Goal: Information Seeking & Learning: Learn about a topic

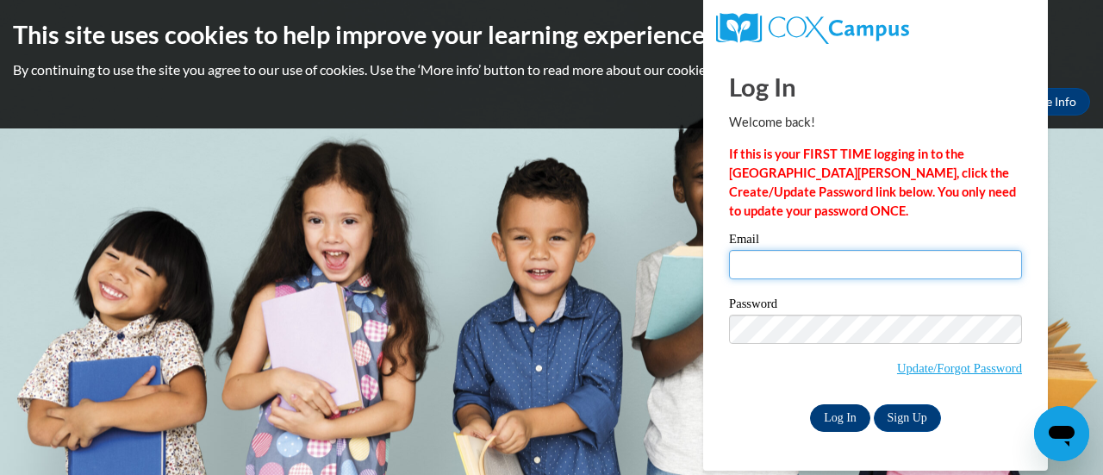
type input "erin.vanderkooy@muskegonorway.org"
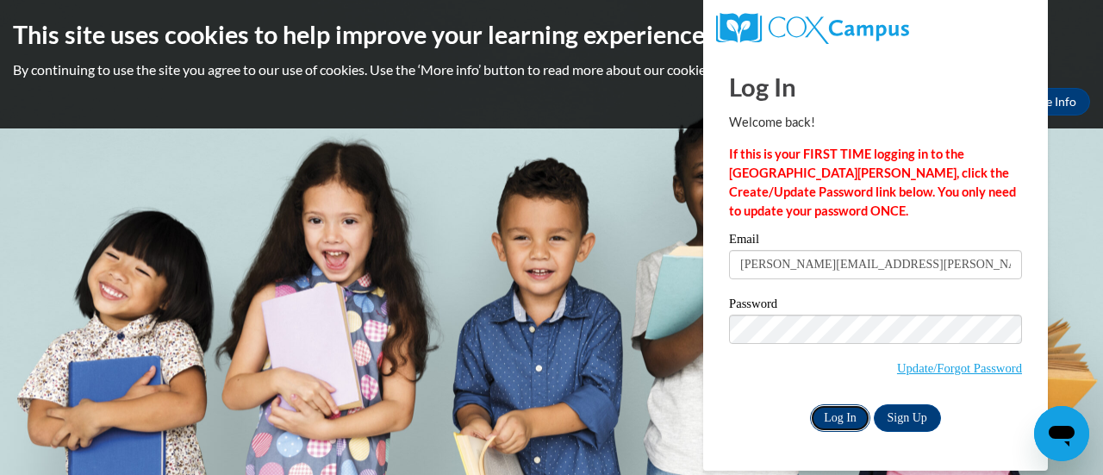
click at [827, 410] on input "Log In" at bounding box center [840, 418] width 60 height 28
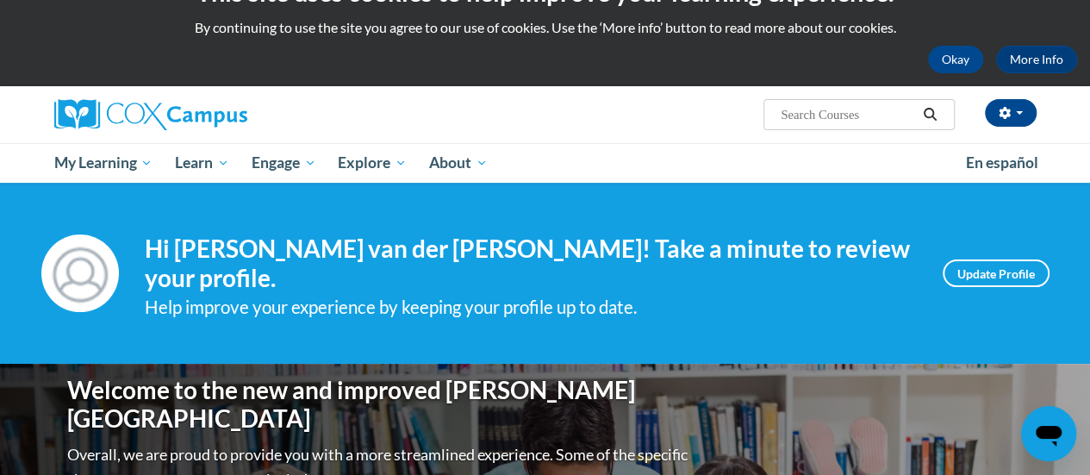
scroll to position [67, 0]
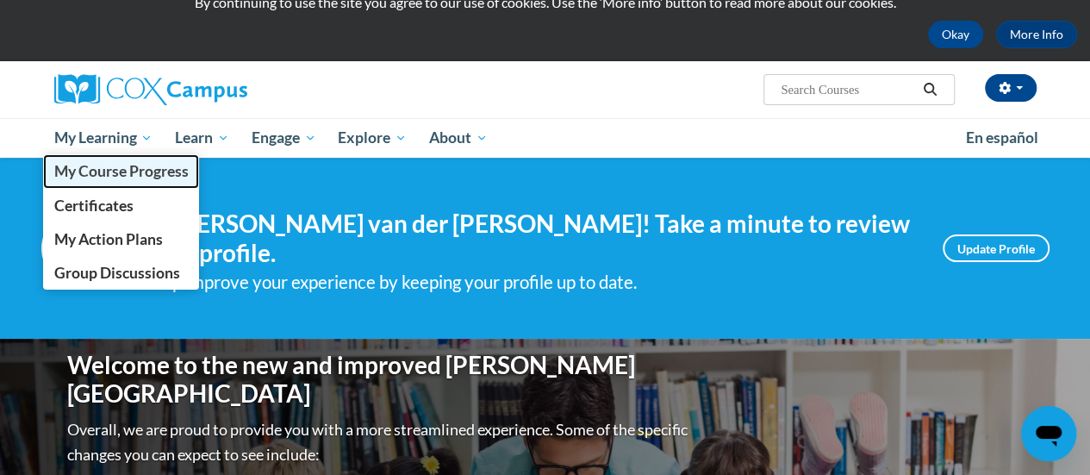
click at [132, 154] on link "My Course Progress" at bounding box center [121, 171] width 157 height 34
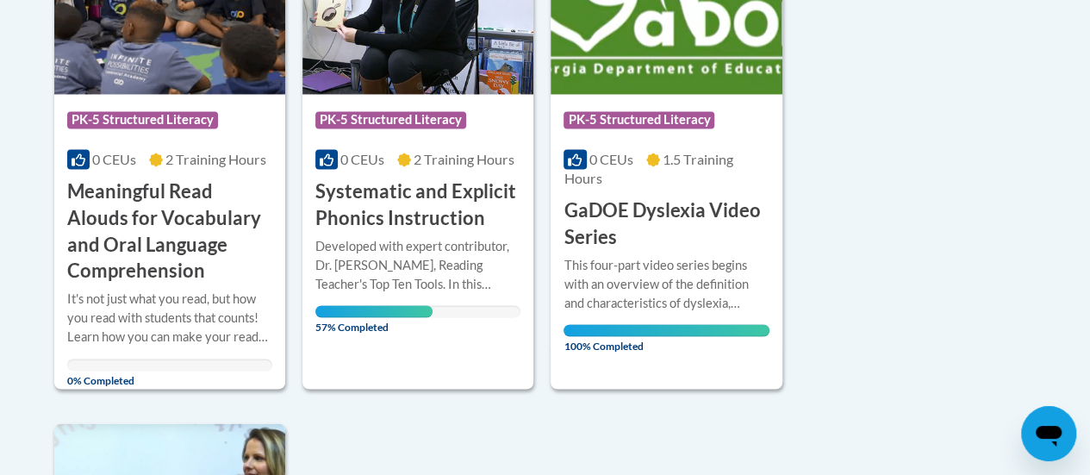
scroll to position [1525, 0]
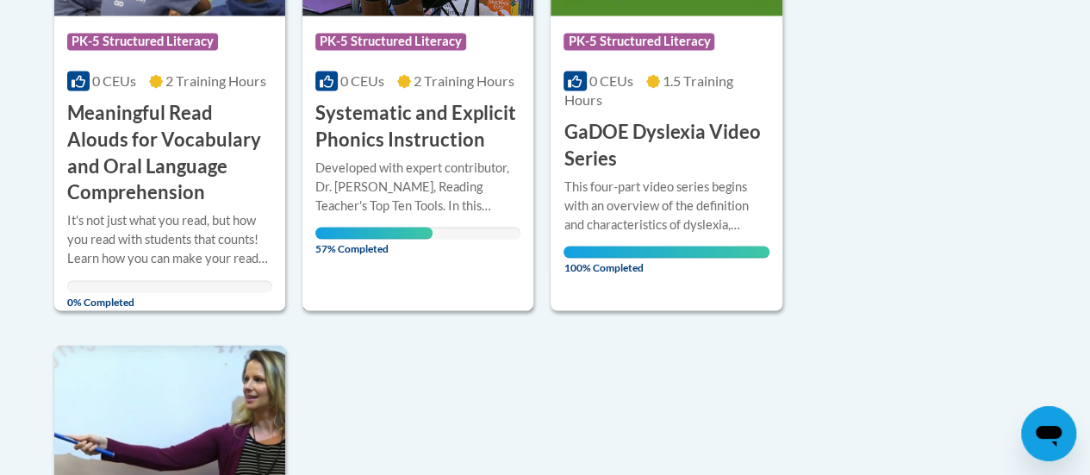
click at [493, 264] on div "Course Category: PK-5 Structured Literacy 0 CEUs 2 Training Hours COURSE System…" at bounding box center [417, 75] width 231 height 470
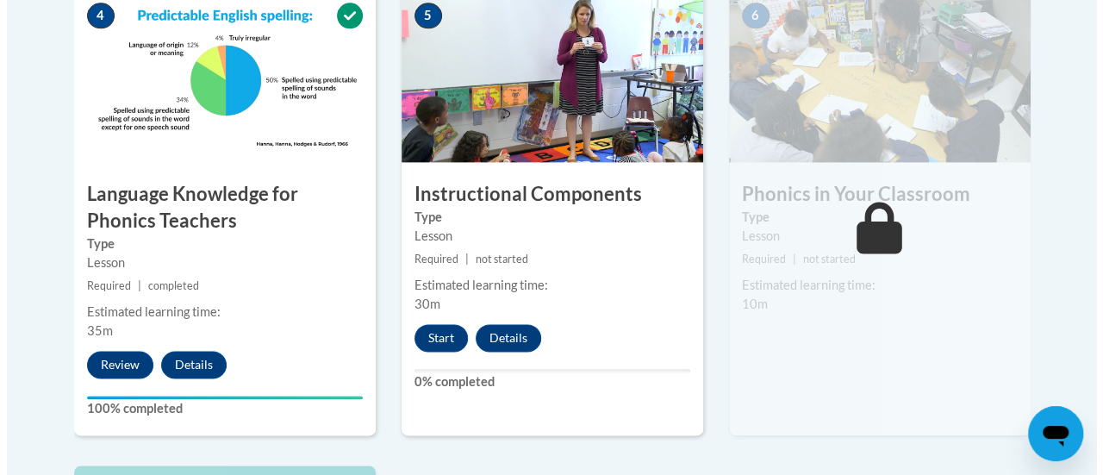
scroll to position [1087, 0]
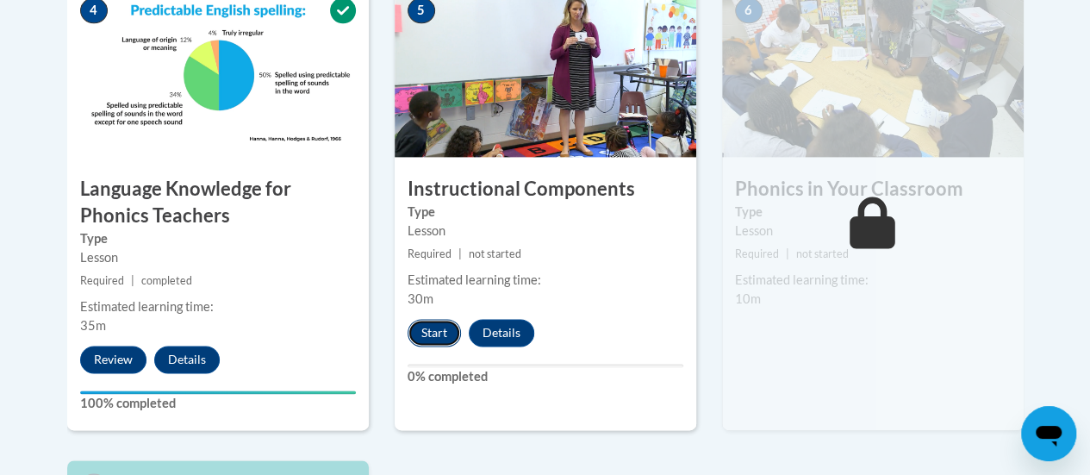
click at [430, 334] on button "Start" at bounding box center [433, 333] width 53 height 28
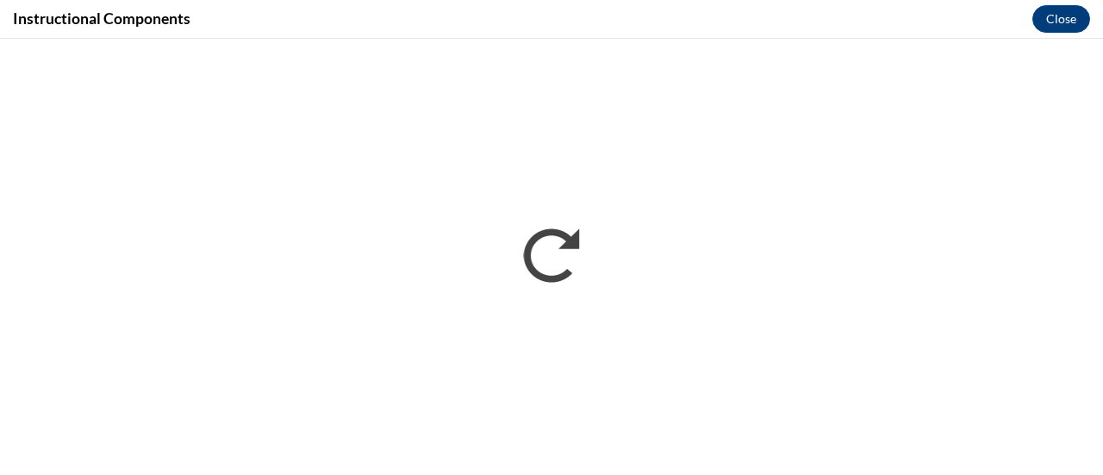
scroll to position [0, 0]
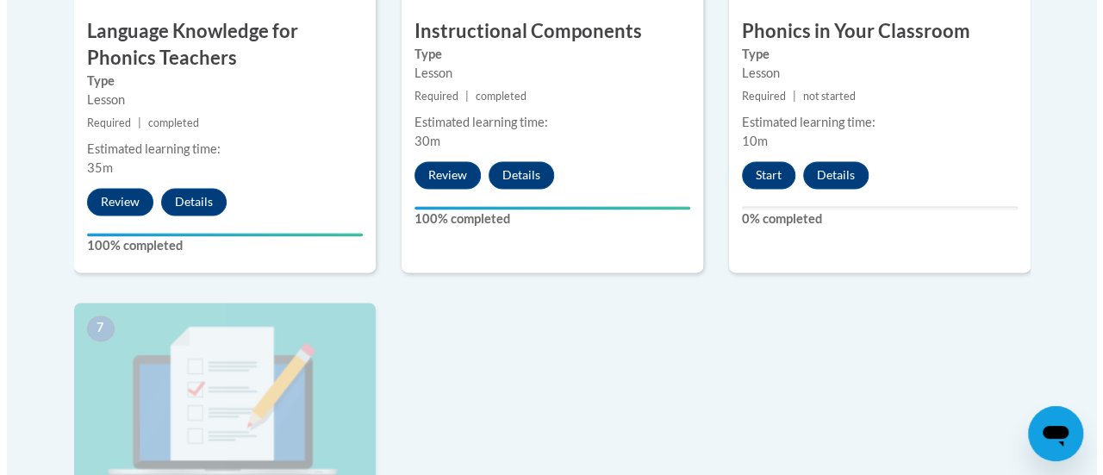
scroll to position [1232, 0]
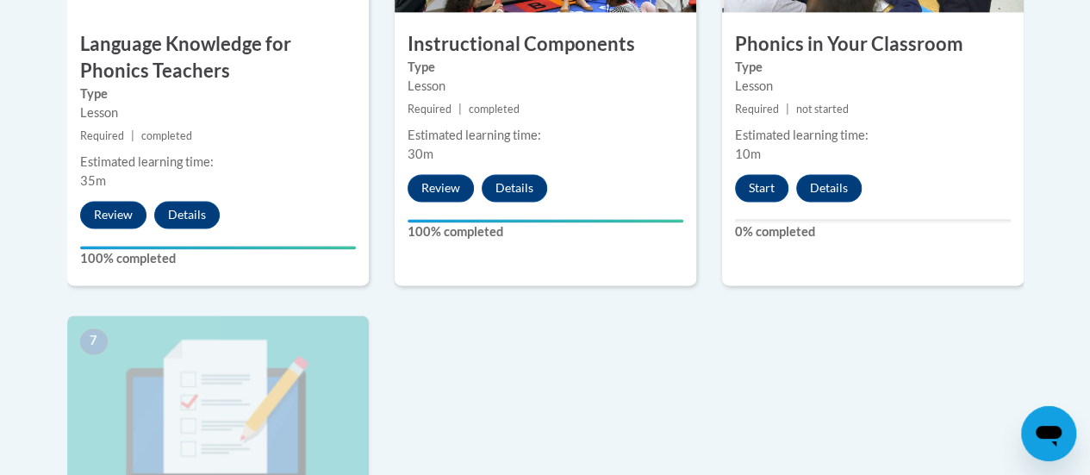
drag, startPoint x: 1101, startPoint y: 78, endPoint x: 1054, endPoint y: 308, distance: 234.8
drag, startPoint x: 762, startPoint y: 182, endPoint x: 751, endPoint y: 179, distance: 10.7
click at [751, 179] on button "Start" at bounding box center [761, 188] width 53 height 28
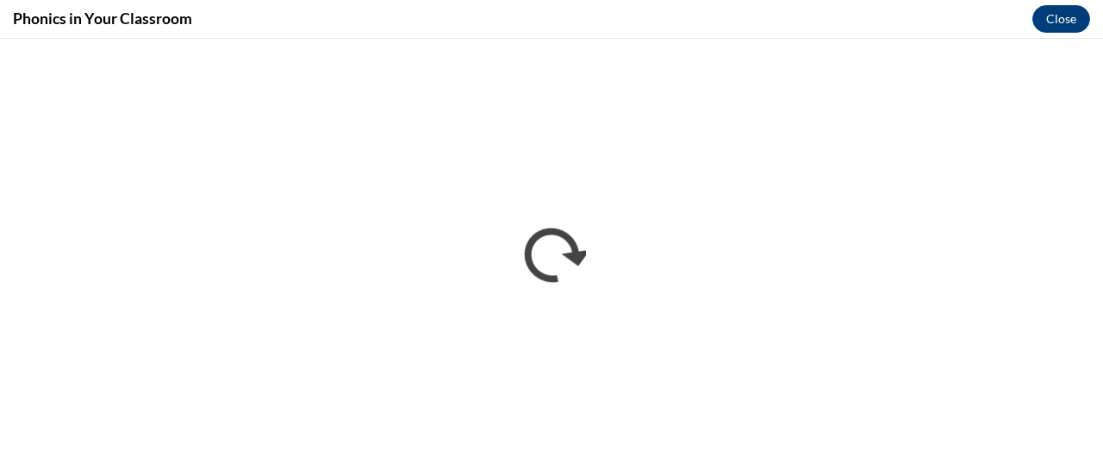
scroll to position [0, 0]
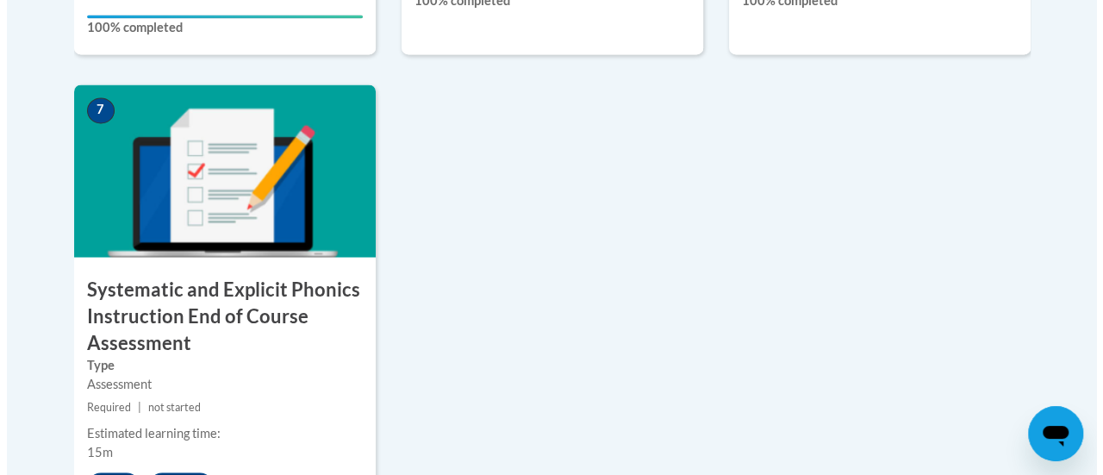
scroll to position [1495, 0]
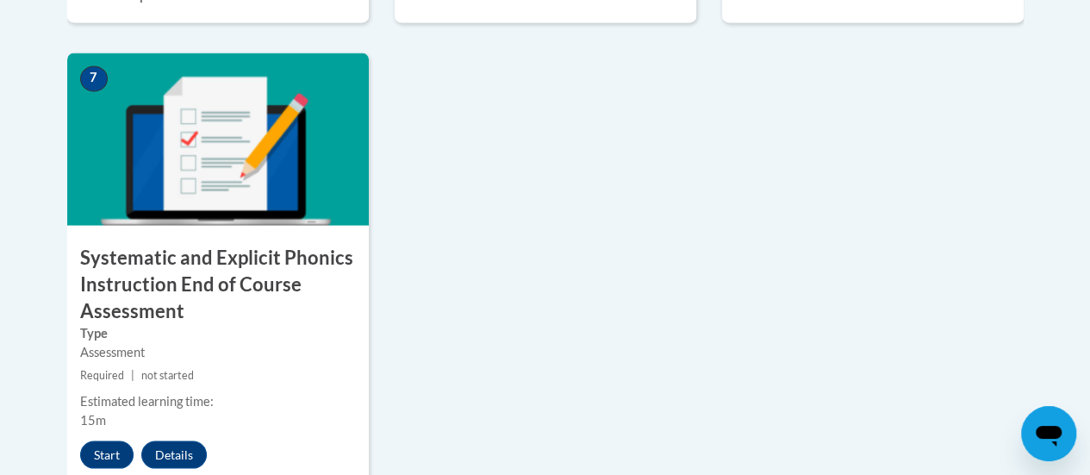
click at [119, 463] on button "Start" at bounding box center [106, 454] width 53 height 28
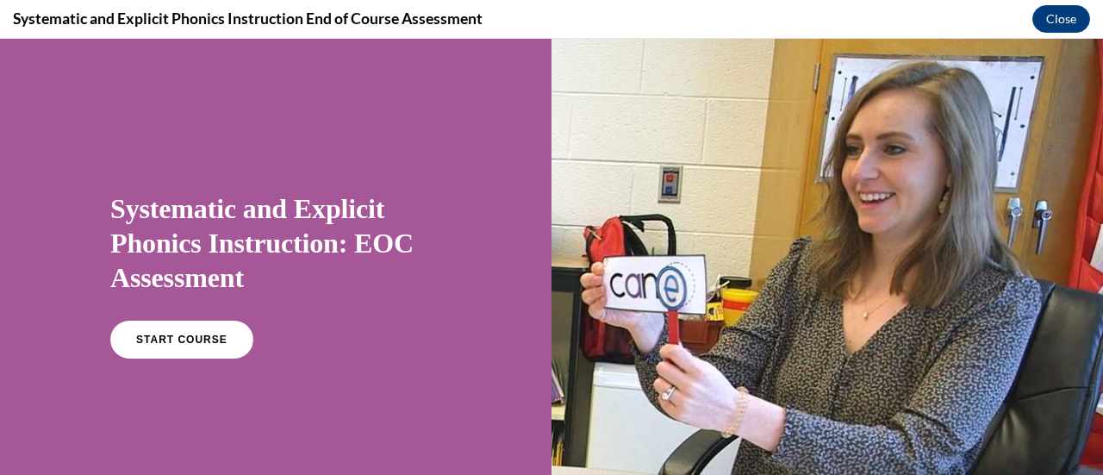
scroll to position [0, 0]
click at [202, 328] on link "START COURSE" at bounding box center [182, 340] width 150 height 40
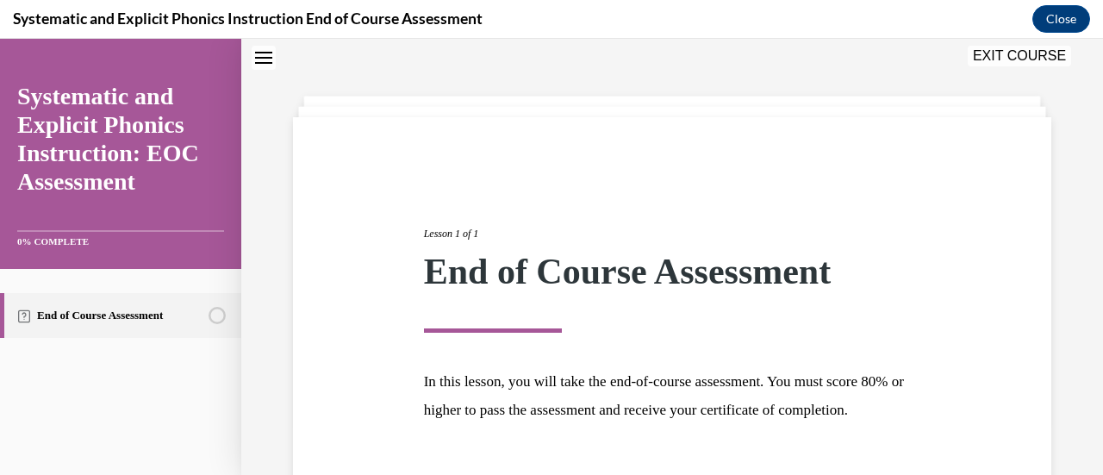
scroll to position [202, 0]
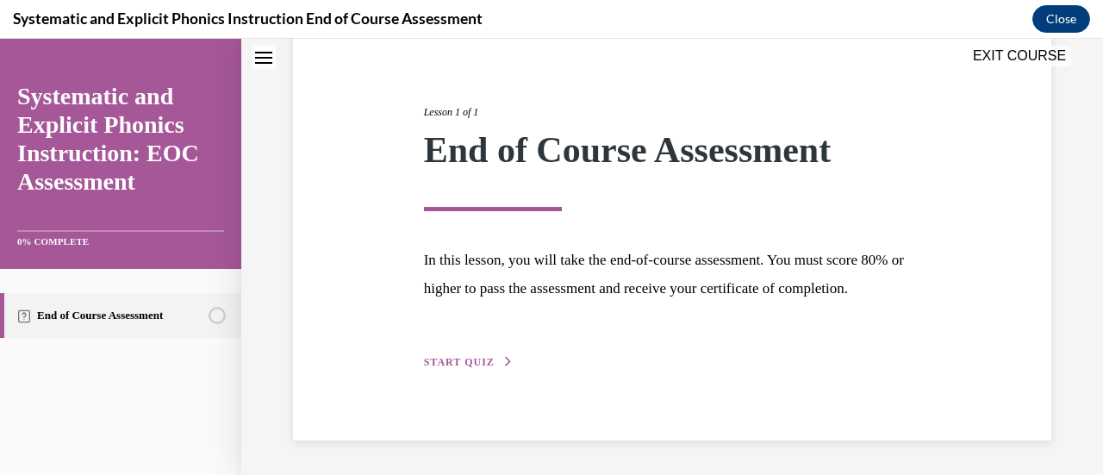
click at [486, 359] on span "START QUIZ" at bounding box center [459, 362] width 71 height 12
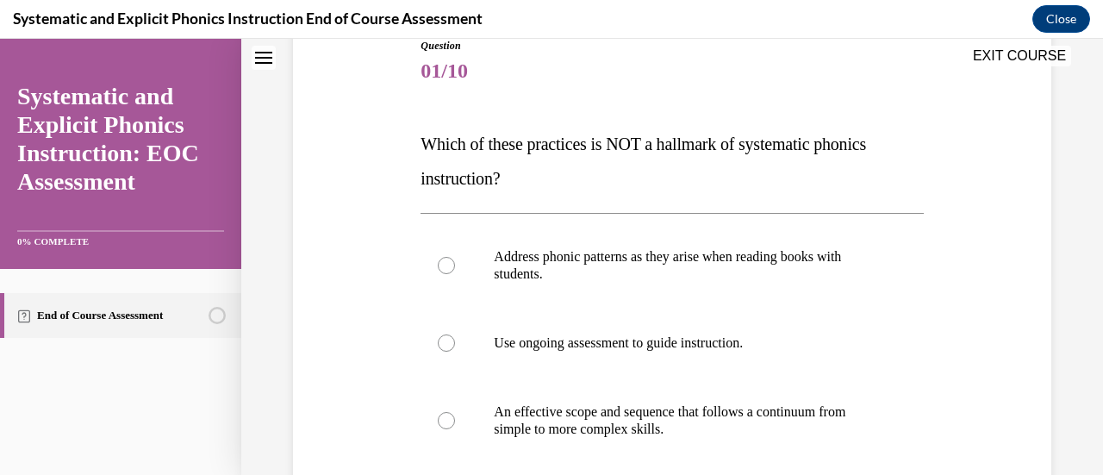
scroll to position [53, 0]
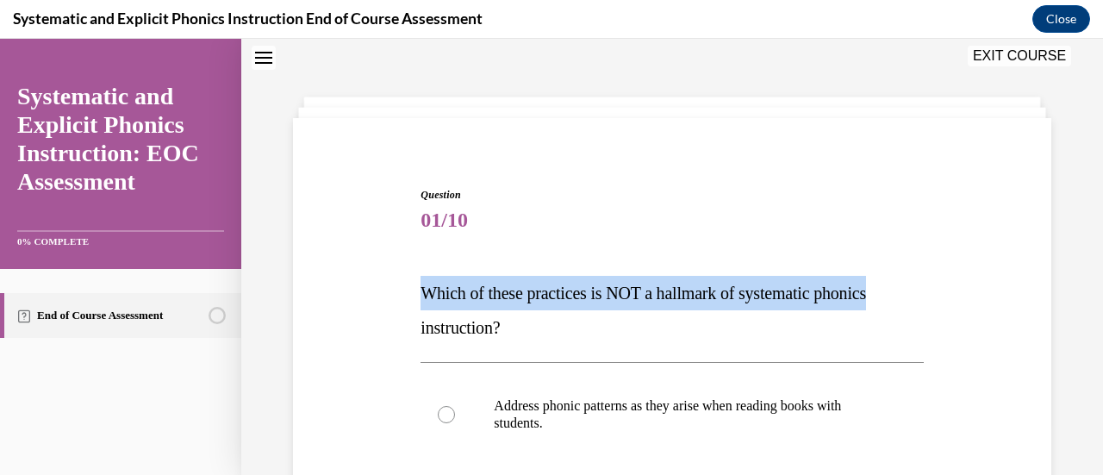
drag, startPoint x: 1084, startPoint y: 214, endPoint x: 1088, endPoint y: 262, distance: 48.4
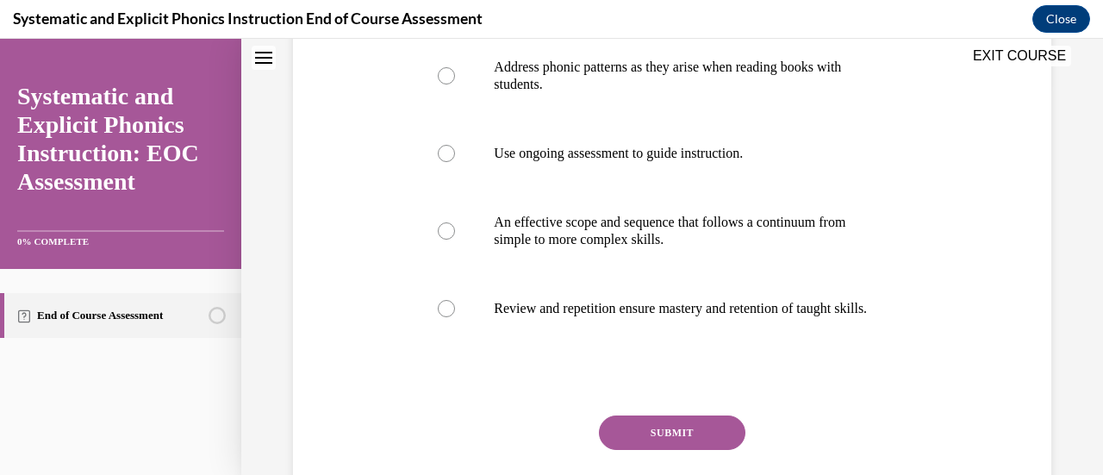
scroll to position [400, 0]
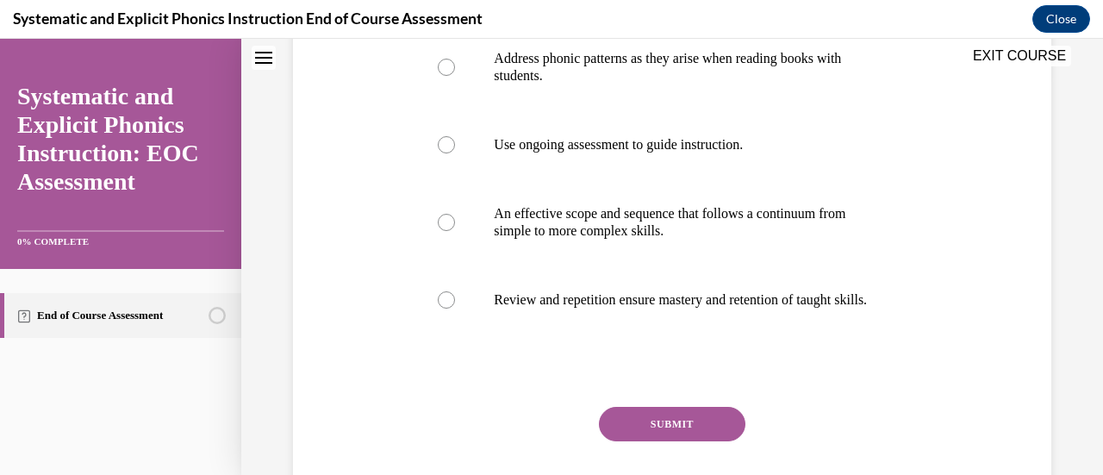
click at [647, 72] on div "EXIT COURSE" at bounding box center [663, 58] width 844 height 38
click at [436, 80] on div at bounding box center [671, 67] width 502 height 86
click at [667, 437] on button "SUBMIT" at bounding box center [672, 424] width 146 height 34
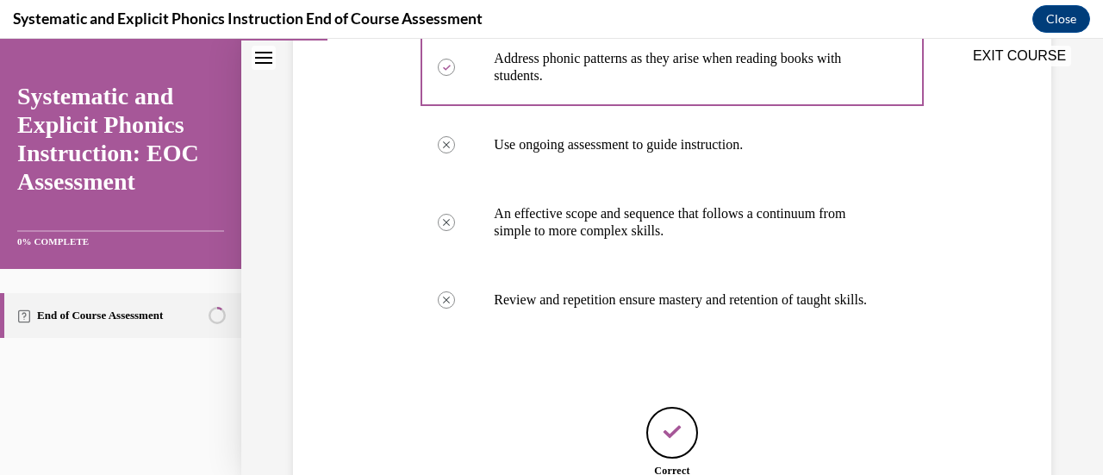
scroll to position [578, 0]
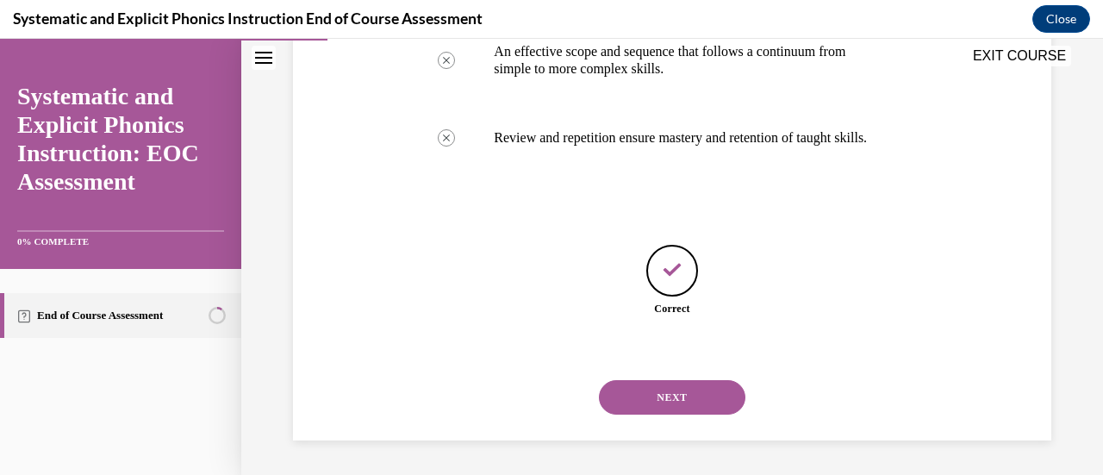
click at [693, 383] on button "NEXT" at bounding box center [672, 397] width 146 height 34
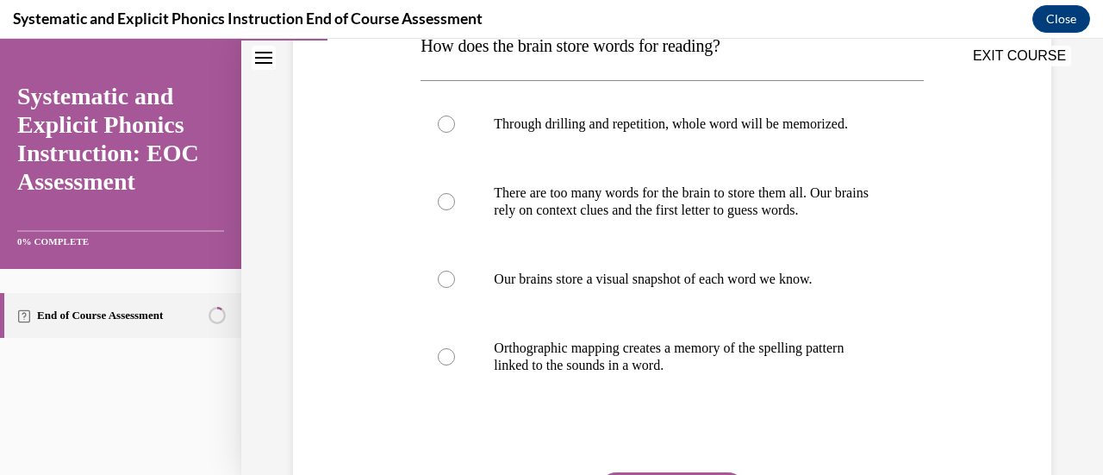
scroll to position [305, 0]
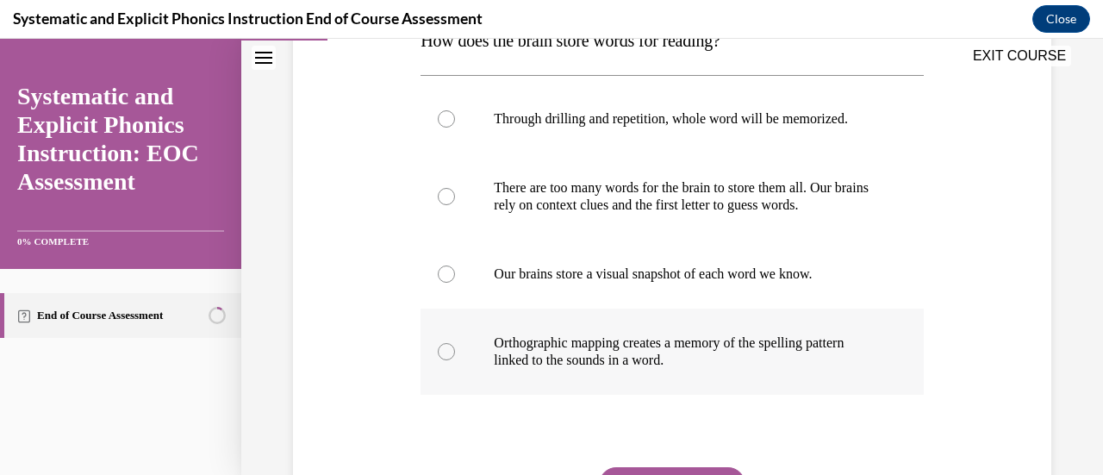
click at [723, 363] on p "Orthographic mapping creates a memory of the spelling pattern linked to the sou…" at bounding box center [687, 351] width 386 height 34
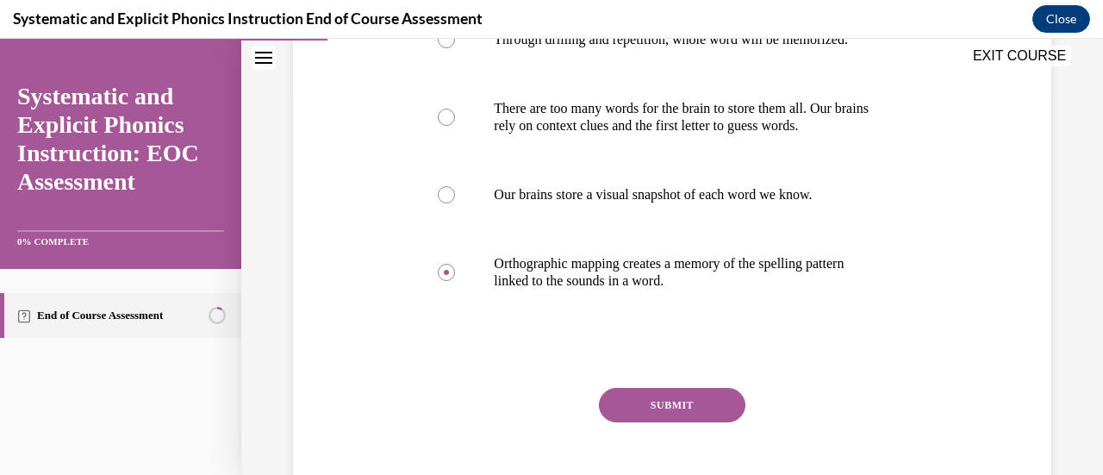
scroll to position [389, 0]
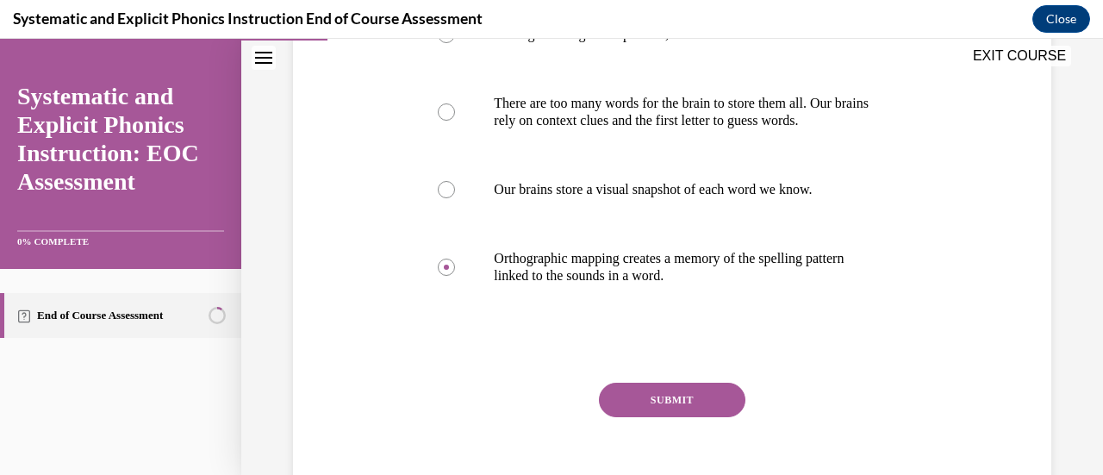
click at [686, 407] on button "SUBMIT" at bounding box center [672, 399] width 146 height 34
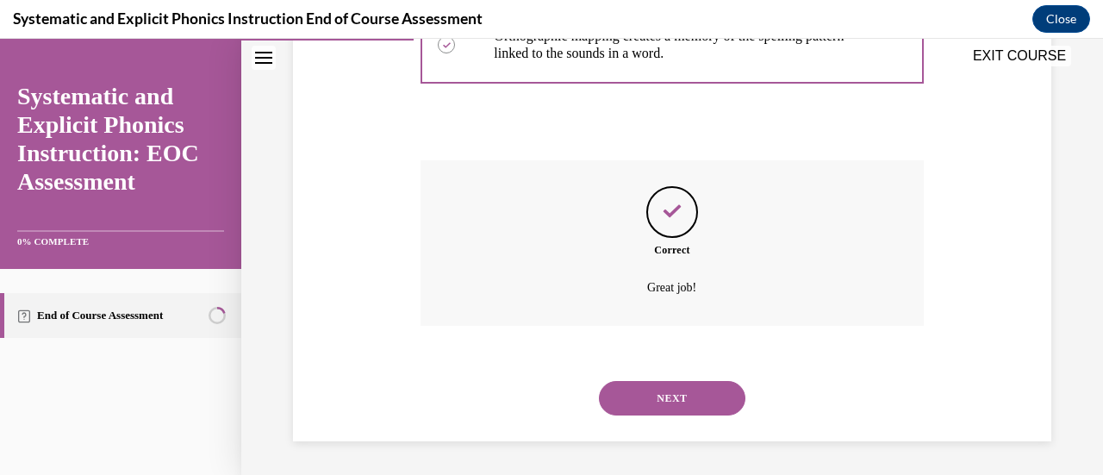
click at [686, 402] on button "NEXT" at bounding box center [672, 398] width 146 height 34
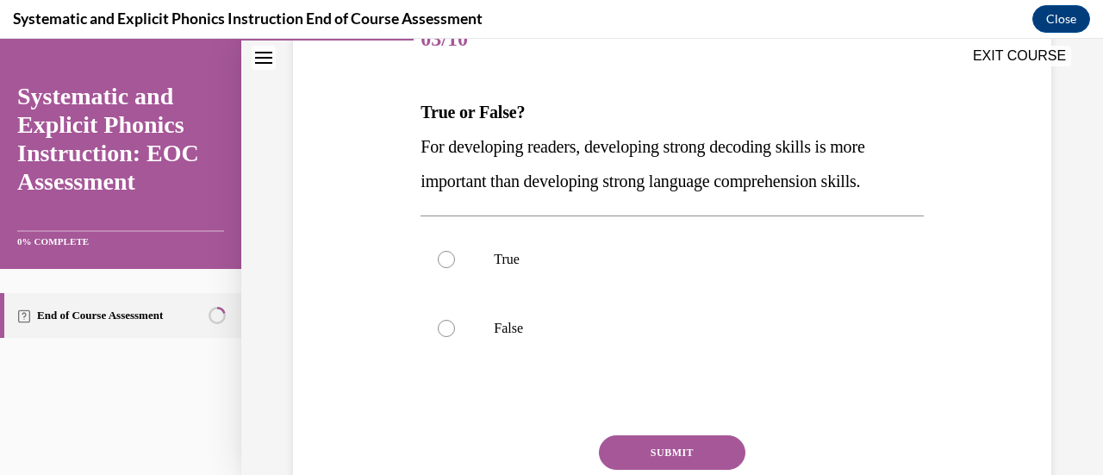
scroll to position [243, 0]
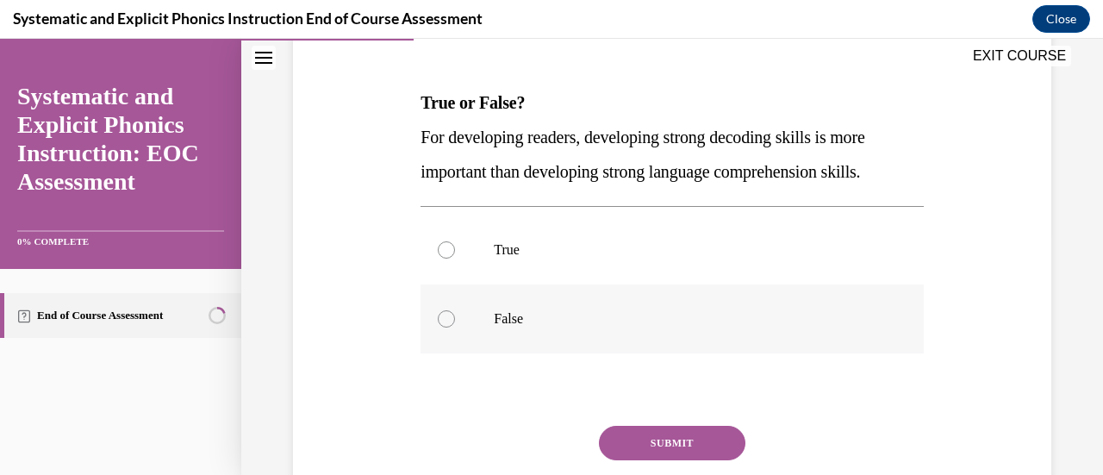
click at [689, 311] on p "False" at bounding box center [687, 318] width 386 height 17
click at [643, 443] on button "SUBMIT" at bounding box center [672, 443] width 146 height 34
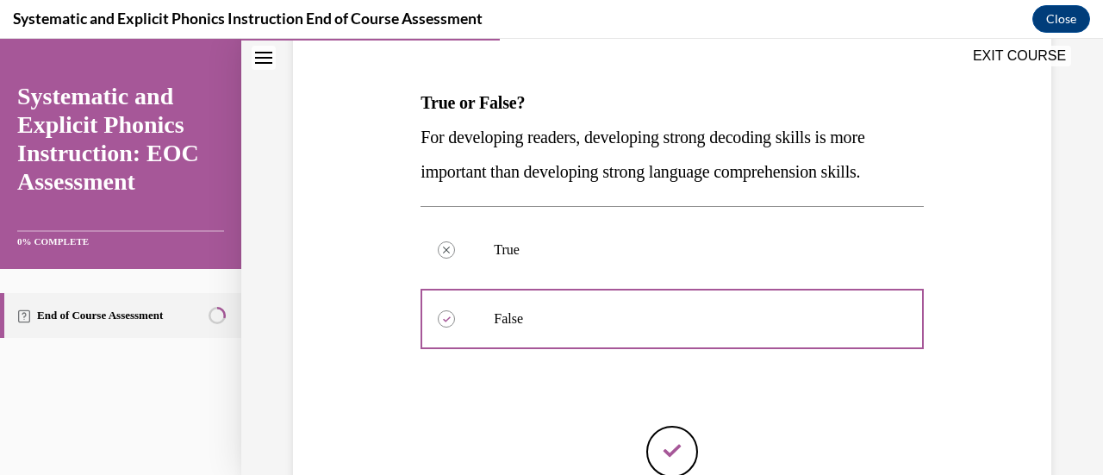
scroll to position [423, 0]
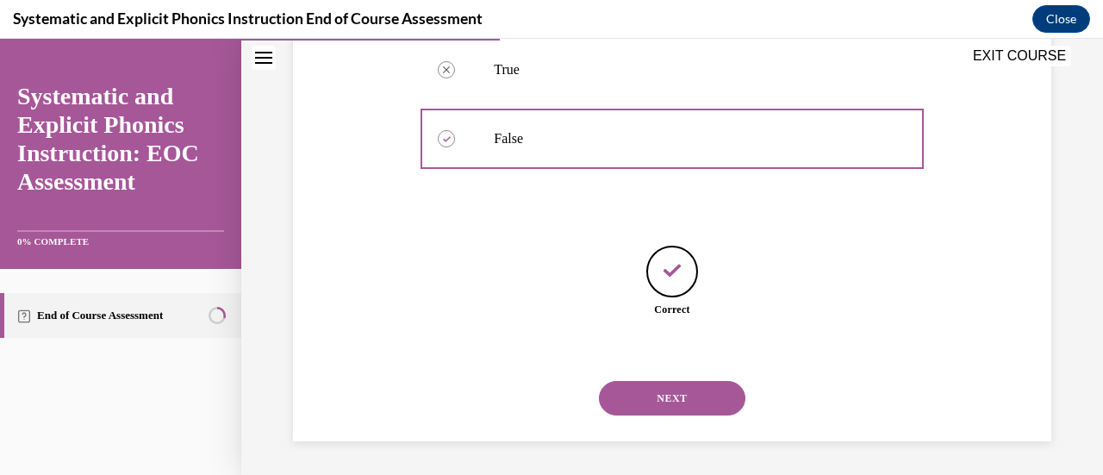
click at [681, 411] on button "NEXT" at bounding box center [672, 398] width 146 height 34
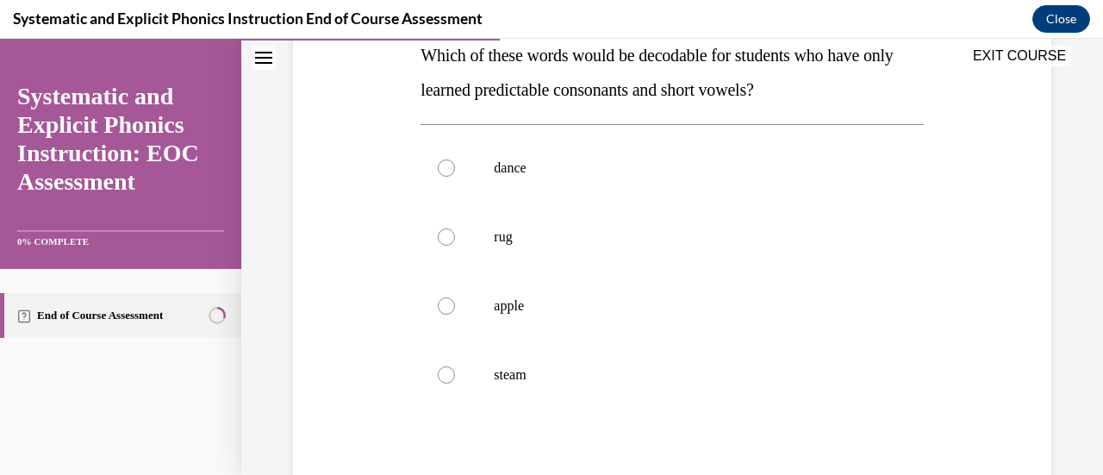
scroll to position [293, 0]
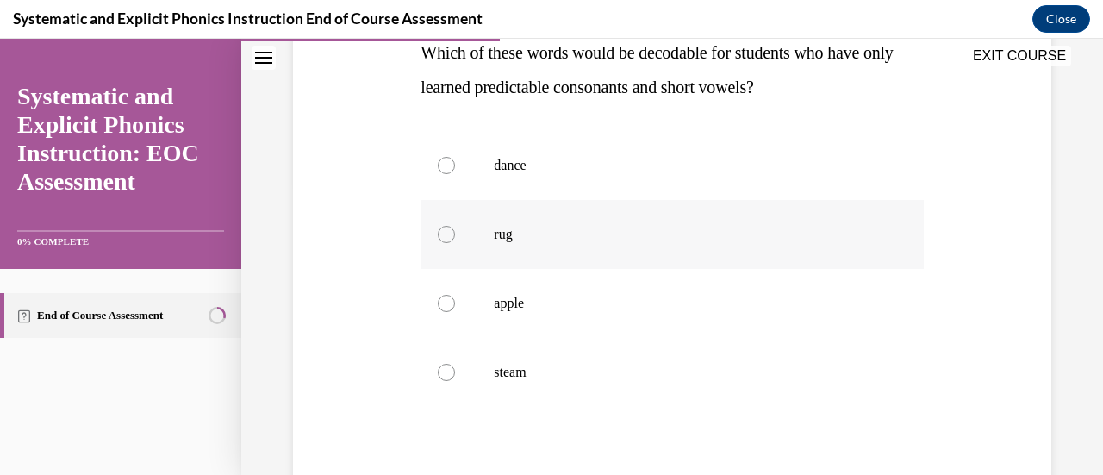
click at [610, 240] on p "rug" at bounding box center [687, 234] width 386 height 17
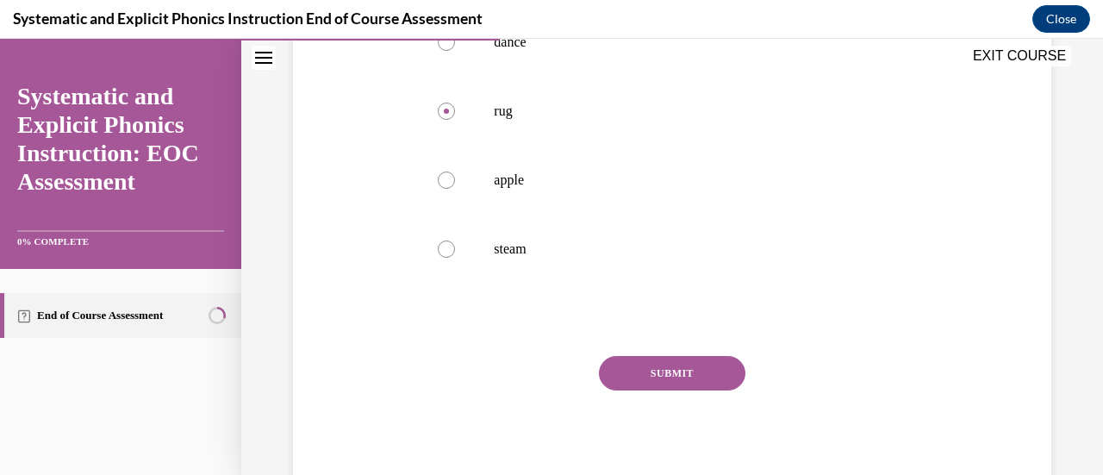
scroll to position [420, 0]
click at [721, 359] on button "SUBMIT" at bounding box center [672, 368] width 146 height 34
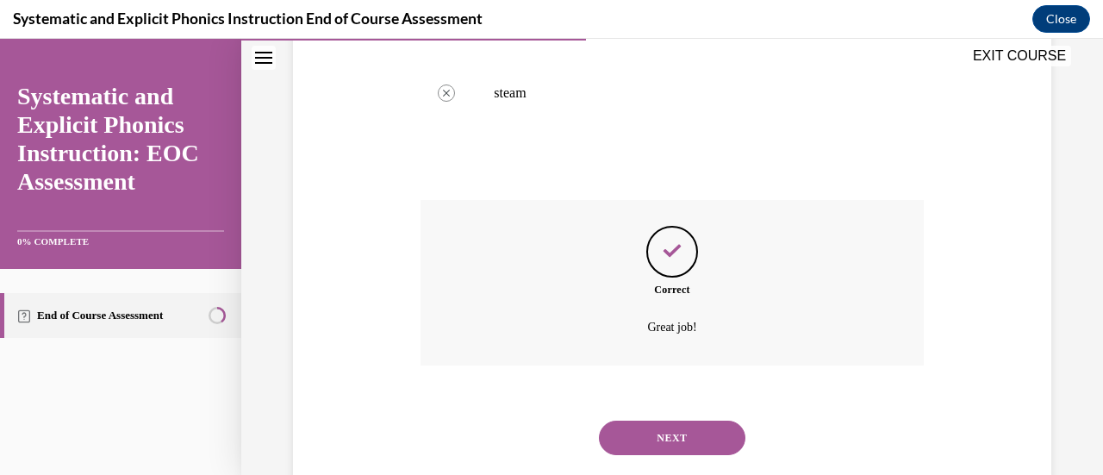
scroll to position [556, 0]
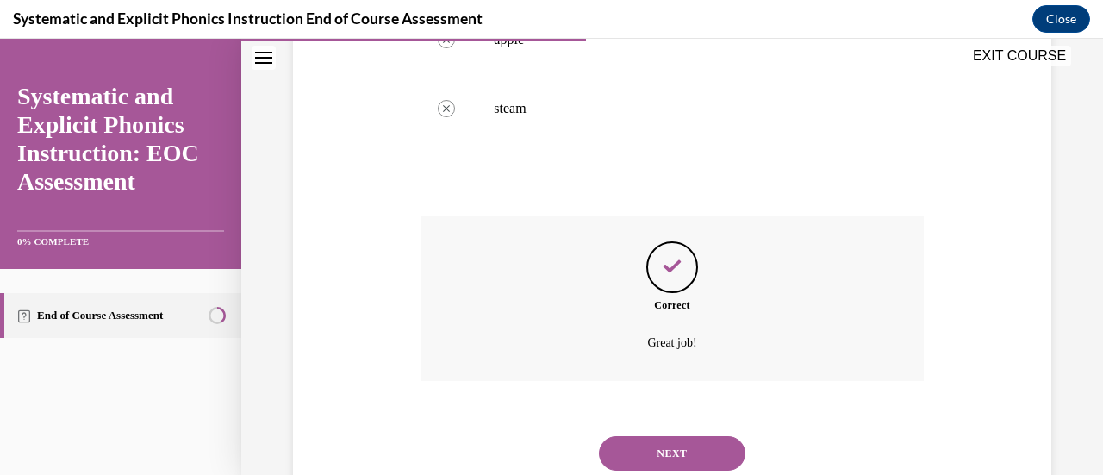
click at [711, 463] on button "NEXT" at bounding box center [672, 453] width 146 height 34
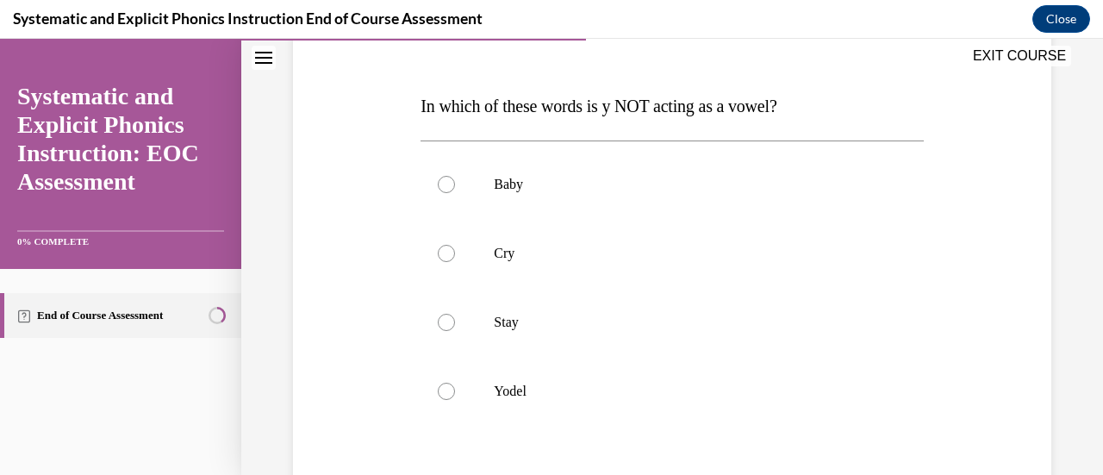
scroll to position [257, 0]
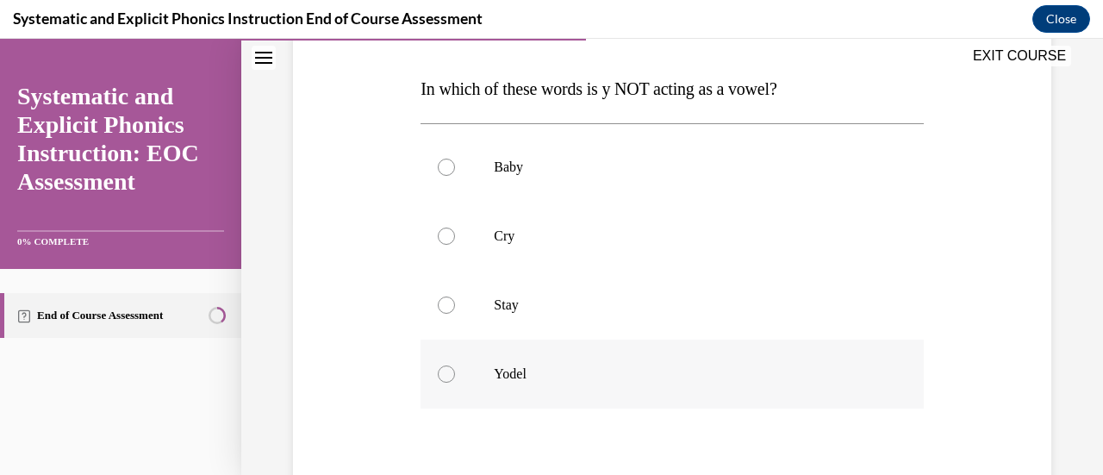
click at [560, 376] on p "Yodel" at bounding box center [687, 373] width 386 height 17
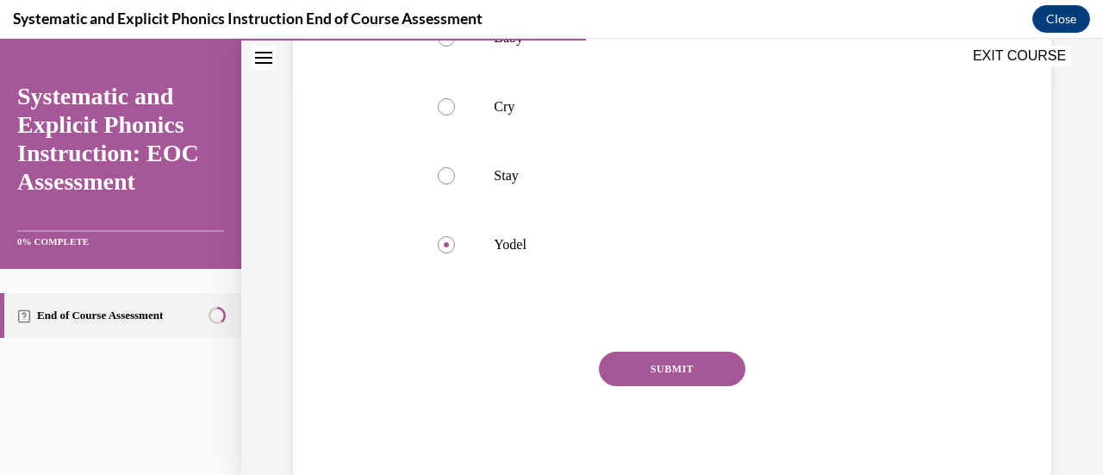
click at [674, 366] on button "SUBMIT" at bounding box center [672, 368] width 146 height 34
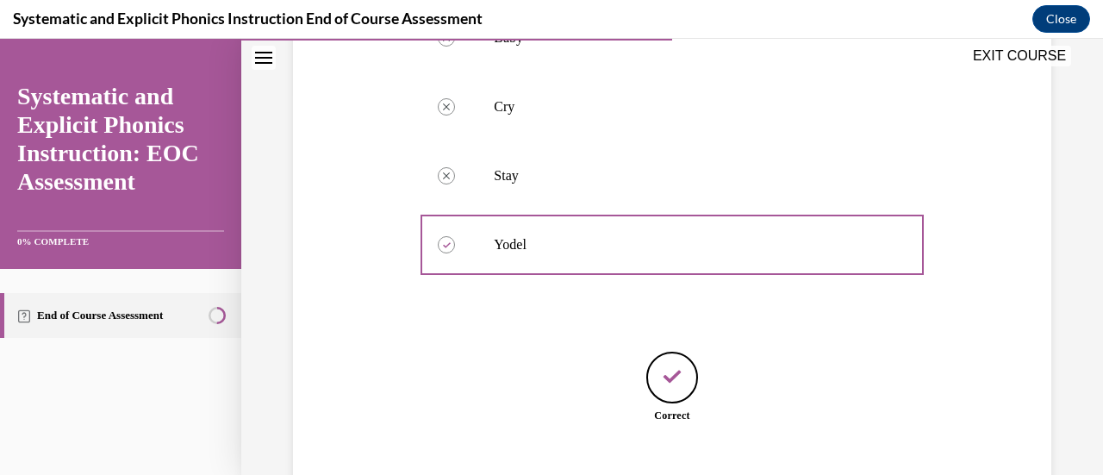
scroll to position [492, 0]
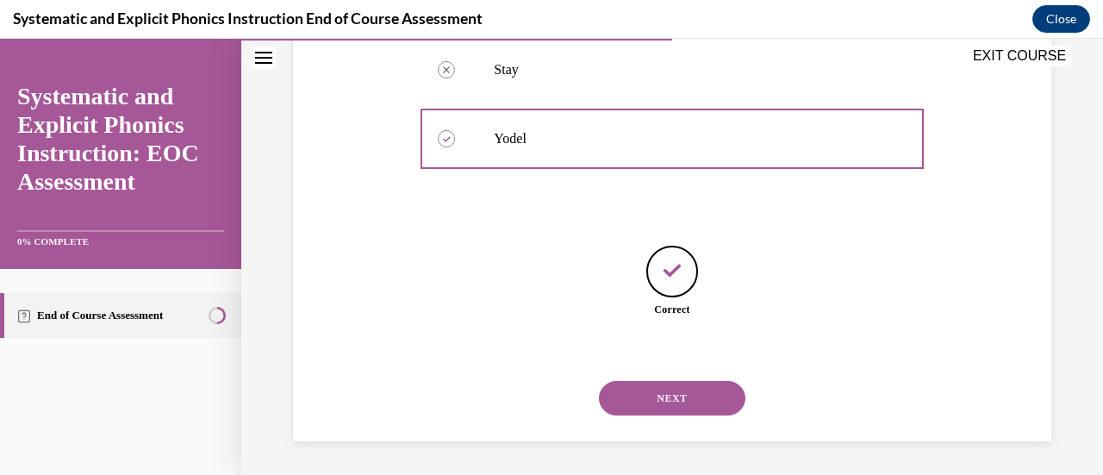
click at [705, 394] on button "NEXT" at bounding box center [672, 398] width 146 height 34
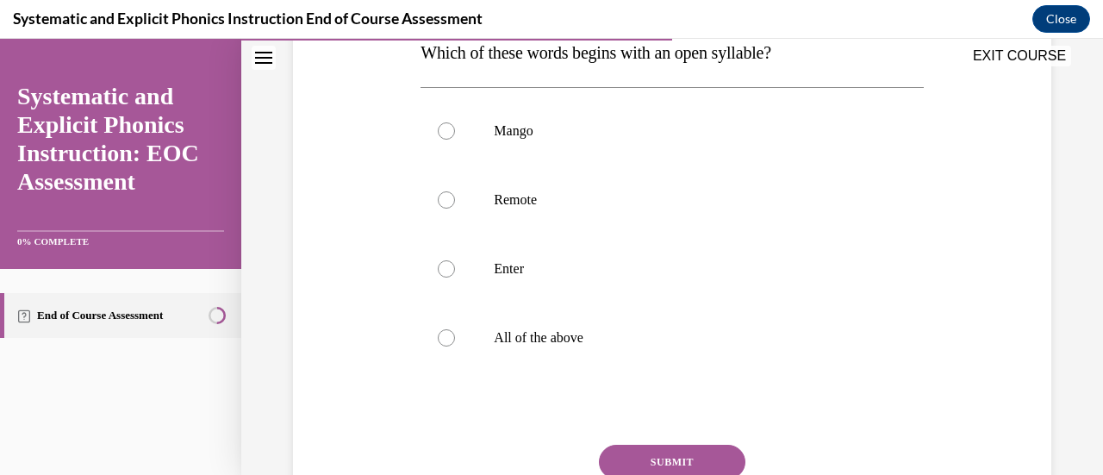
scroll to position [295, 0]
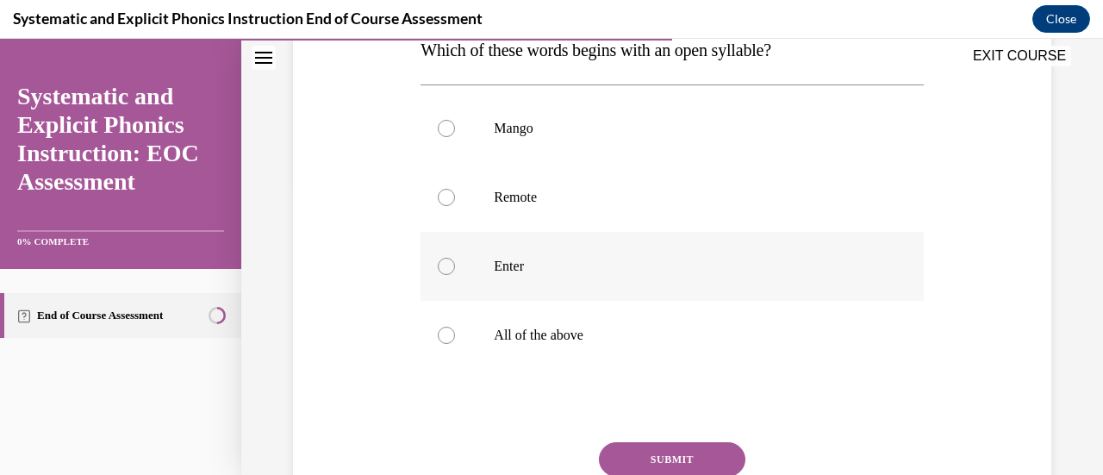
click at [550, 271] on p "Enter" at bounding box center [687, 266] width 386 height 17
click at [555, 213] on div at bounding box center [671, 197] width 502 height 69
click at [635, 454] on button "SUBMIT" at bounding box center [672, 459] width 146 height 34
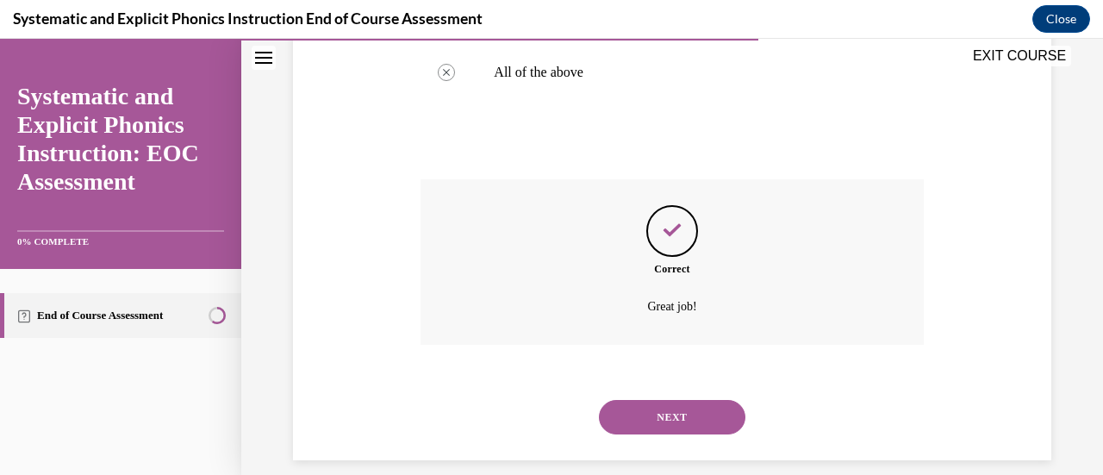
click at [701, 411] on button "NEXT" at bounding box center [672, 417] width 146 height 34
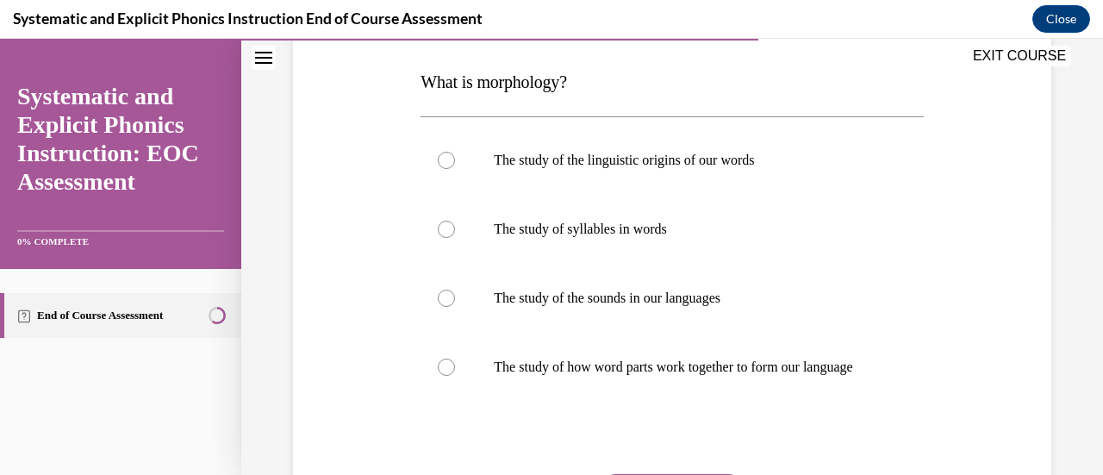
scroll to position [265, 0]
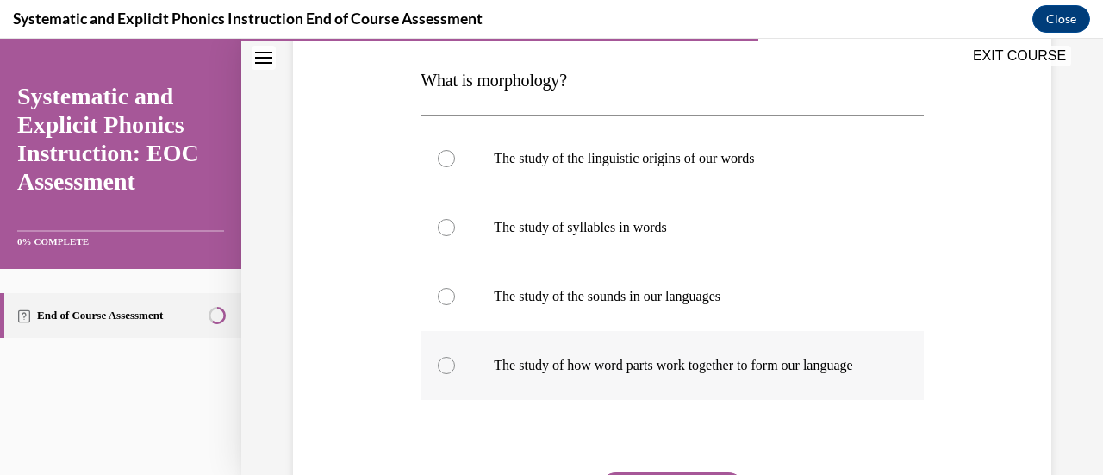
click at [693, 392] on div at bounding box center [671, 365] width 502 height 69
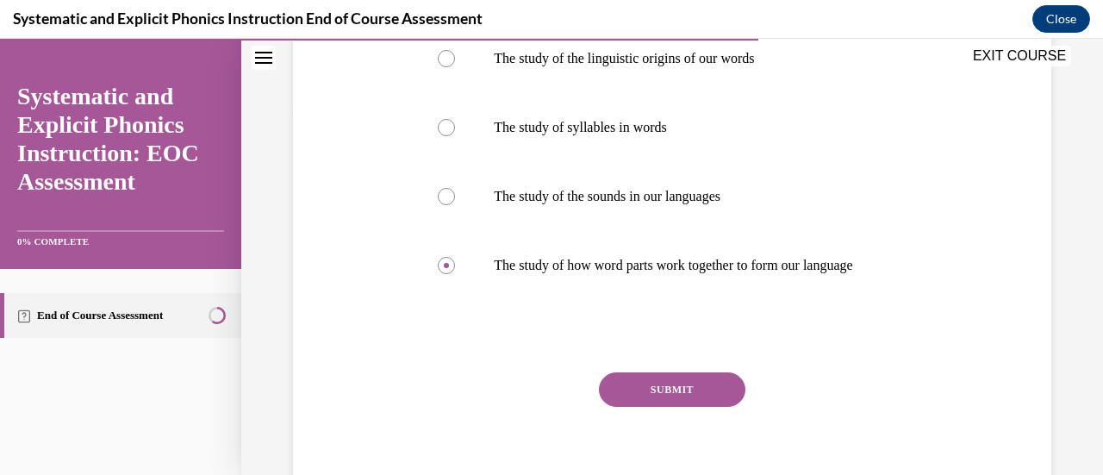
scroll to position [372, 0]
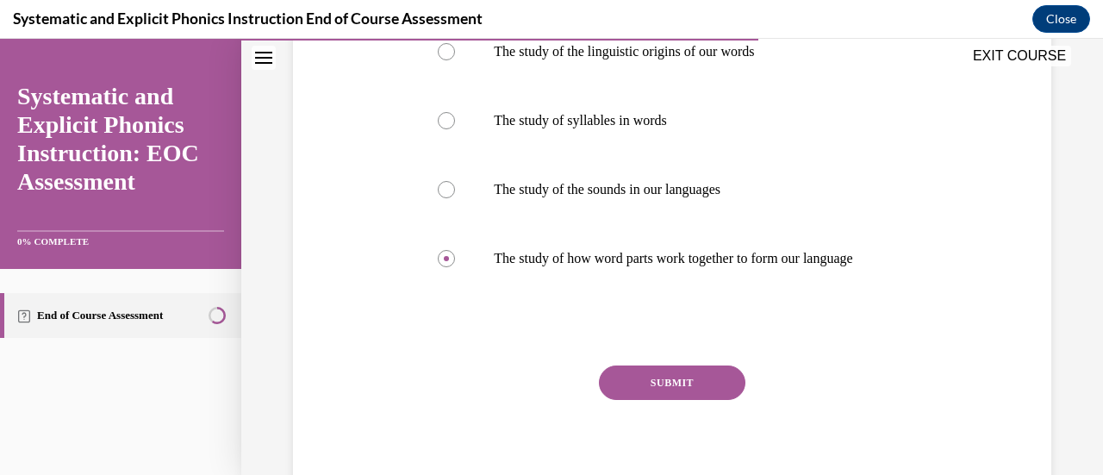
click at [650, 399] on button "SUBMIT" at bounding box center [672, 382] width 146 height 34
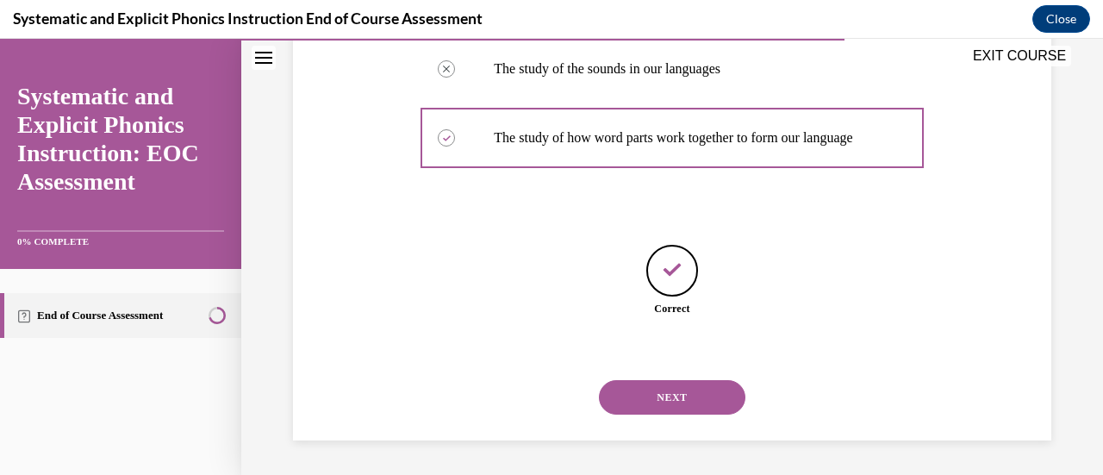
click at [651, 385] on button "NEXT" at bounding box center [672, 397] width 146 height 34
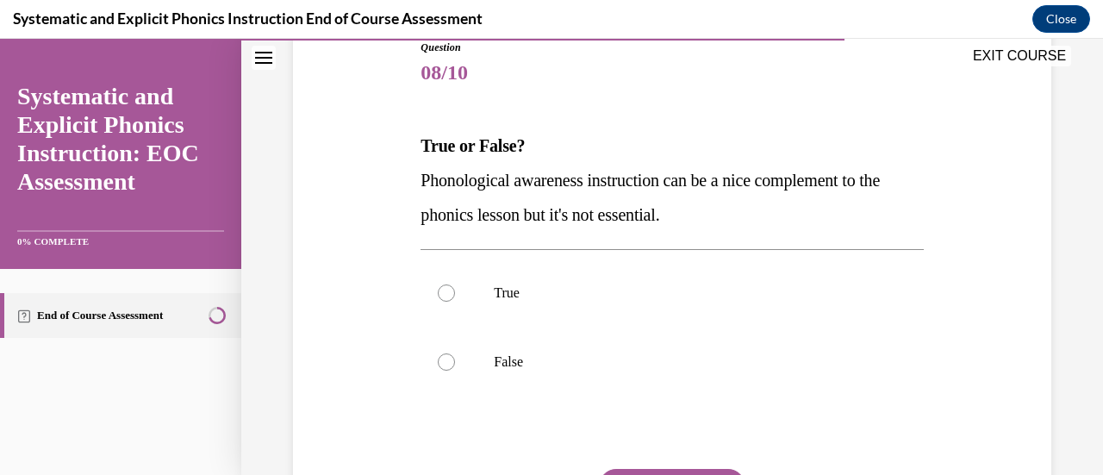
scroll to position [207, 0]
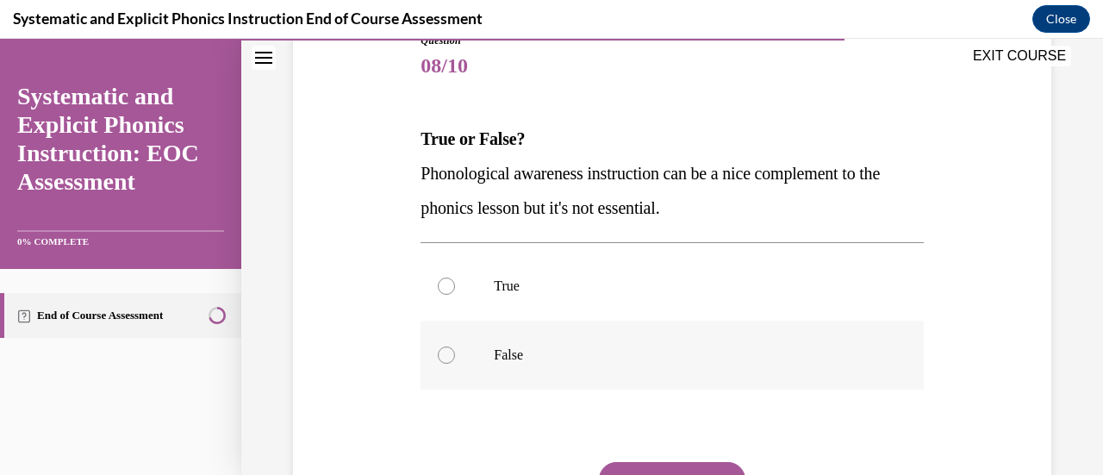
click at [634, 356] on p "False" at bounding box center [687, 354] width 386 height 17
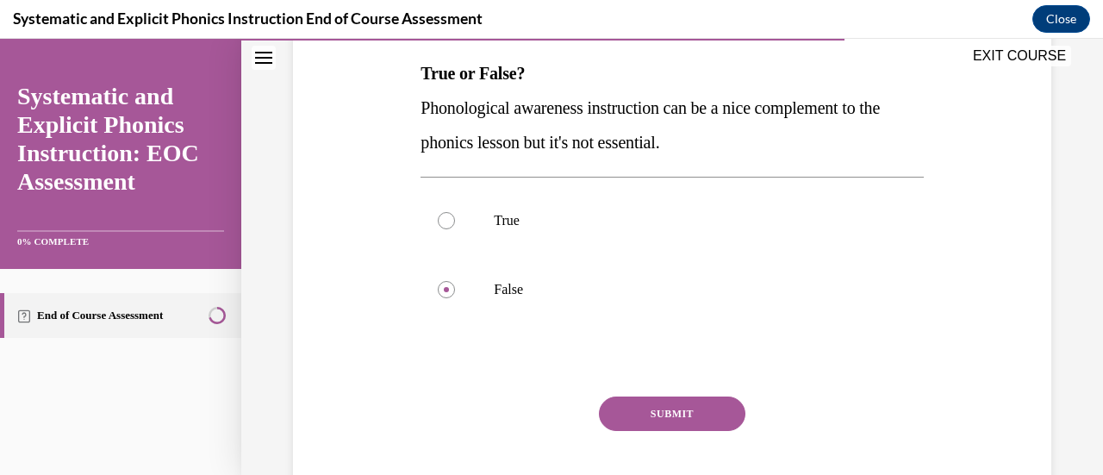
scroll to position [300, 0]
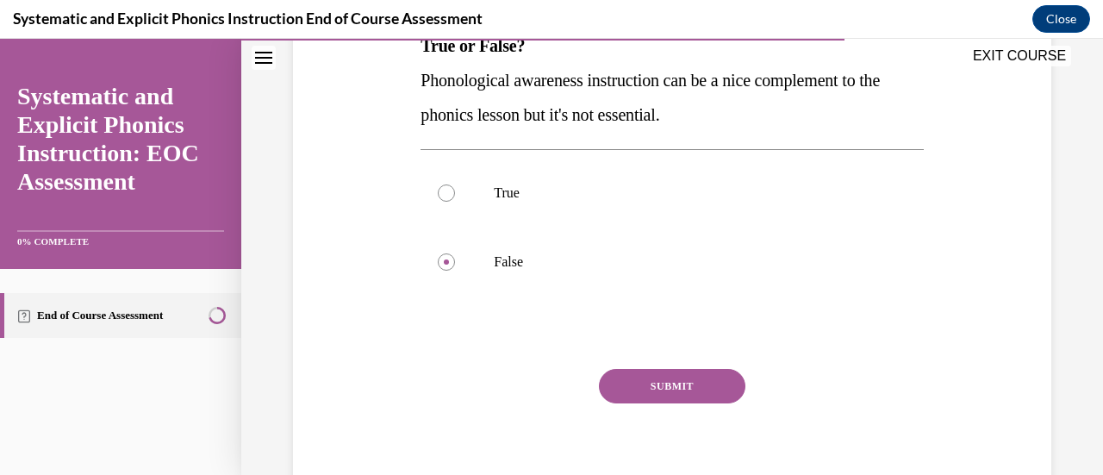
click at [689, 389] on button "SUBMIT" at bounding box center [672, 386] width 146 height 34
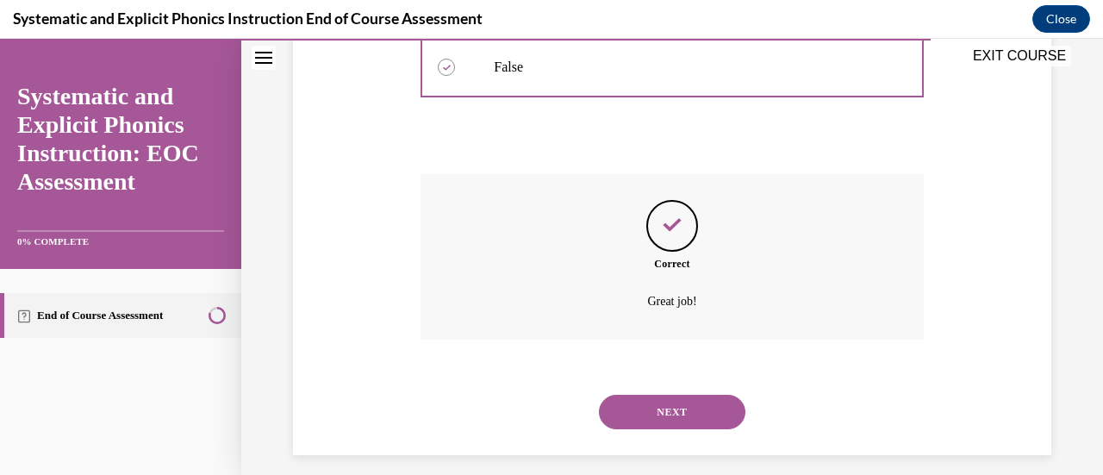
click at [644, 409] on button "NEXT" at bounding box center [672, 412] width 146 height 34
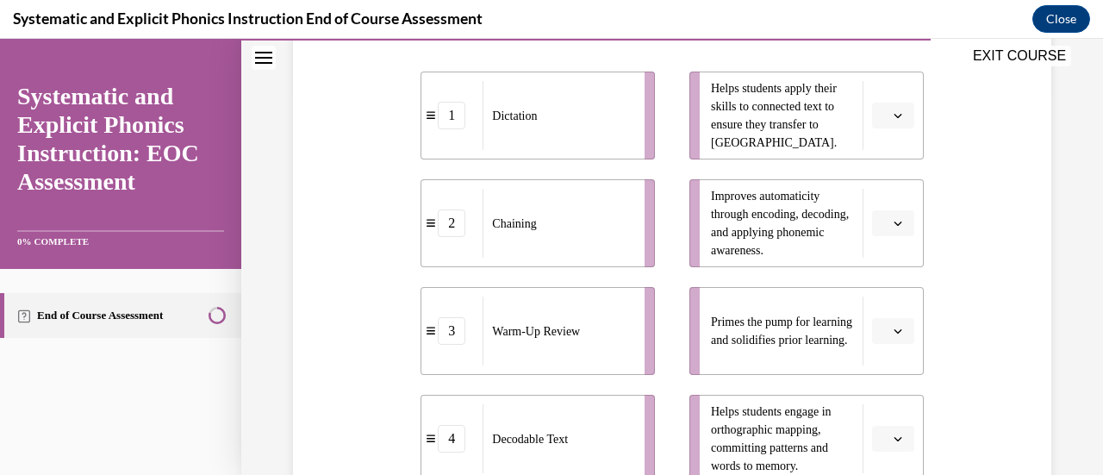
scroll to position [388, 0]
drag, startPoint x: 1102, startPoint y: 326, endPoint x: 784, endPoint y: 308, distance: 318.3
click at [784, 311] on span "Primes the pump for learning and solidifies prior learning." at bounding box center [782, 329] width 143 height 36
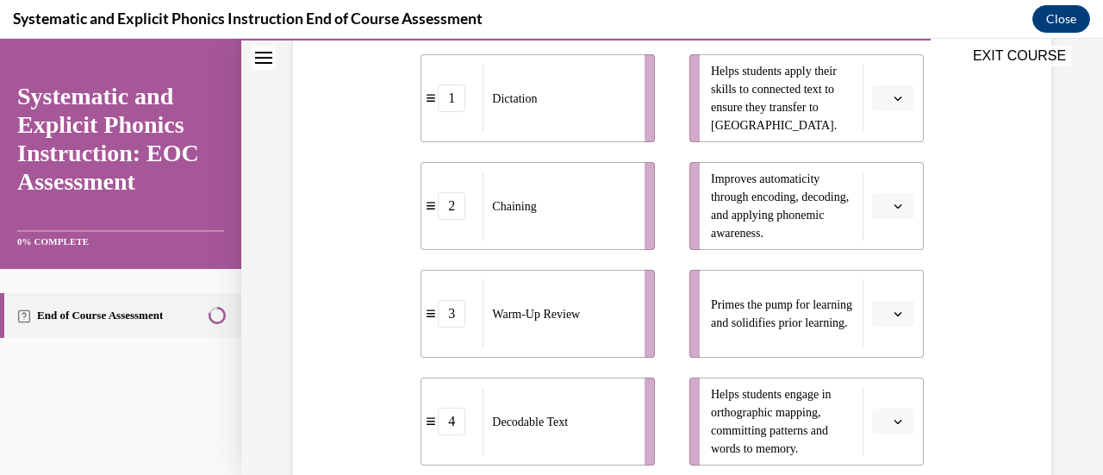
scroll to position [400, 0]
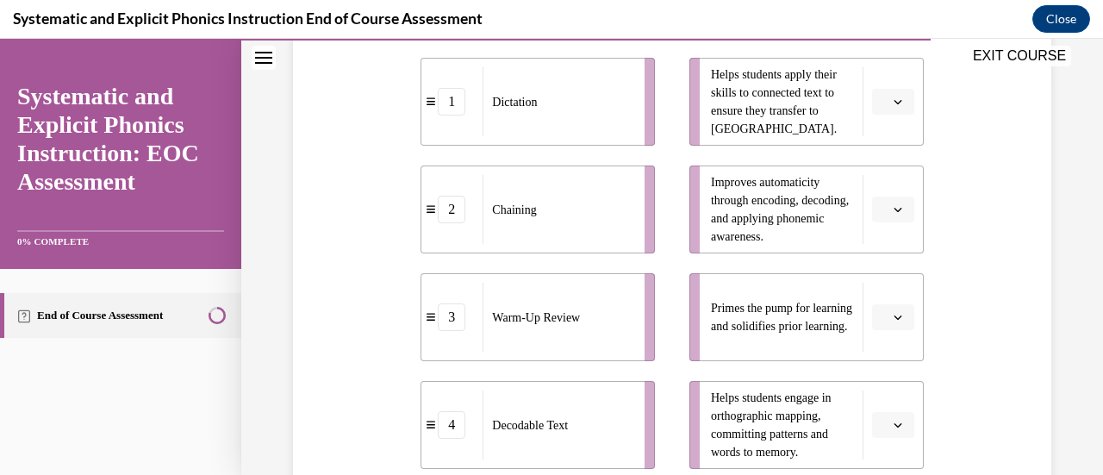
click at [893, 425] on icon "button" at bounding box center [897, 425] width 8 height 4
click at [822, 323] on span "Primes the pump for learning and solidifies prior learning." at bounding box center [782, 317] width 143 height 36
click at [892, 321] on span "button" at bounding box center [898, 317] width 12 height 12
click at [873, 242] on span "3" at bounding box center [875, 244] width 6 height 14
click at [882, 206] on span "Please select an option" at bounding box center [885, 209] width 6 height 17
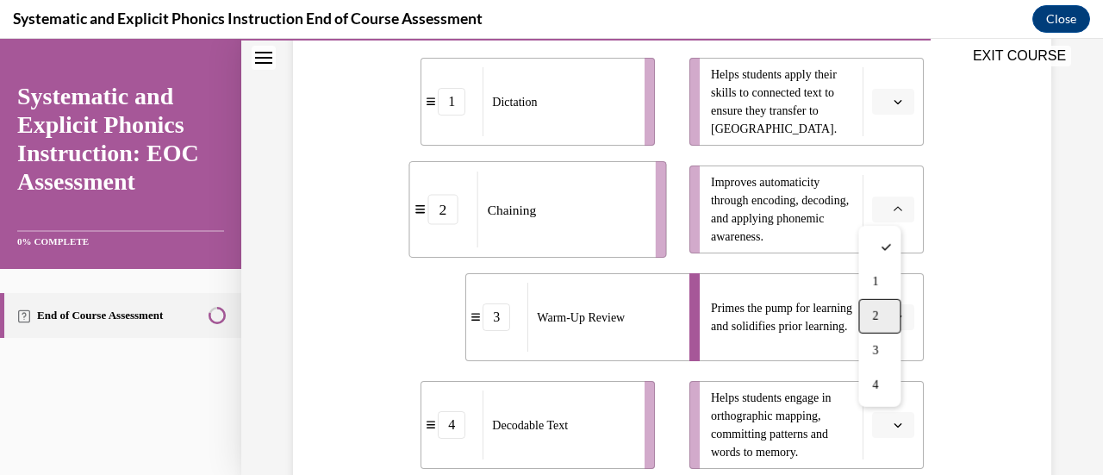
click at [872, 306] on div "2" at bounding box center [879, 316] width 42 height 34
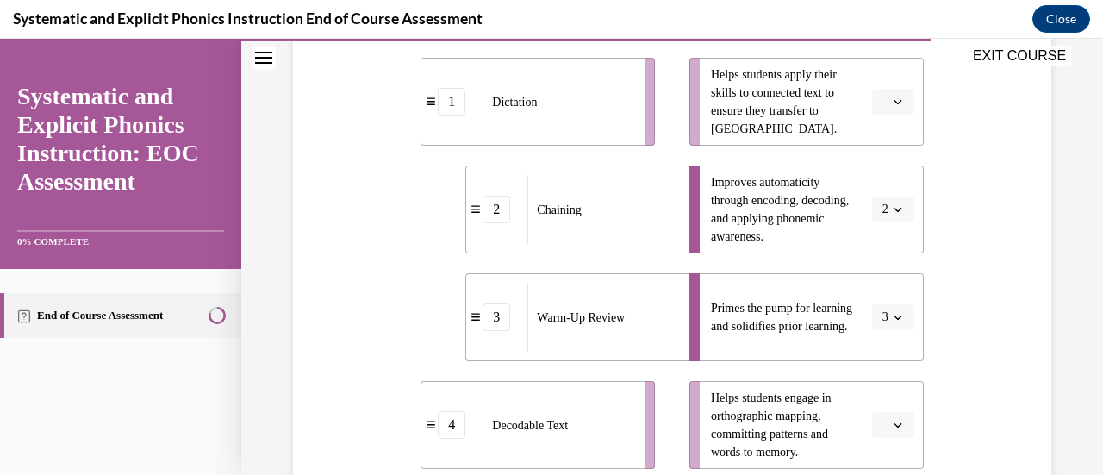
click at [893, 97] on icon "button" at bounding box center [897, 101] width 9 height 9
click at [882, 272] on div "4" at bounding box center [879, 277] width 42 height 34
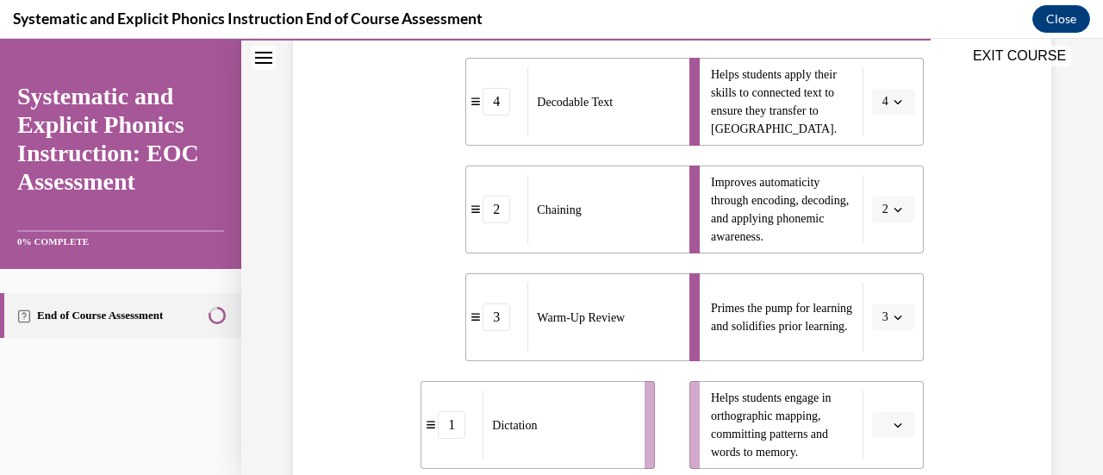
click at [887, 433] on button "button" at bounding box center [893, 425] width 42 height 26
click at [868, 288] on div "1" at bounding box center [879, 282] width 42 height 34
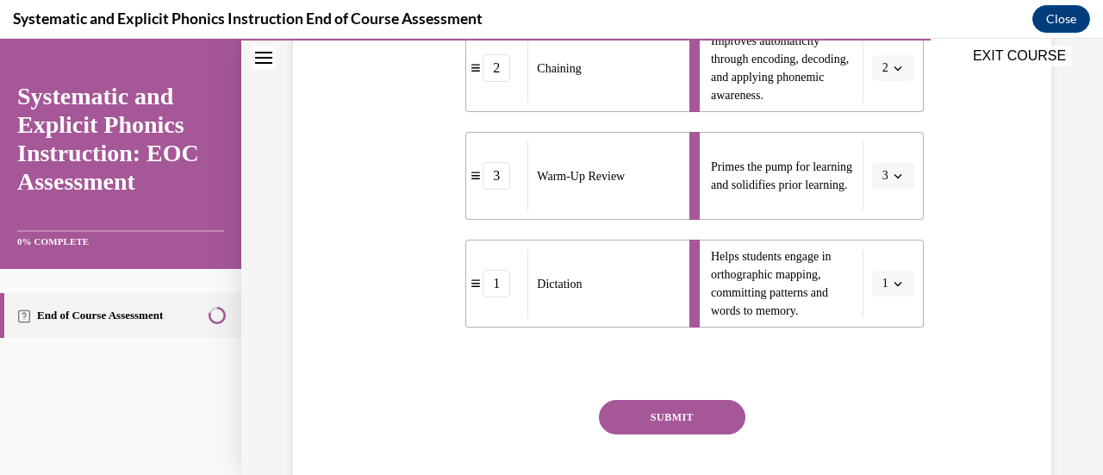
scroll to position [565, 0]
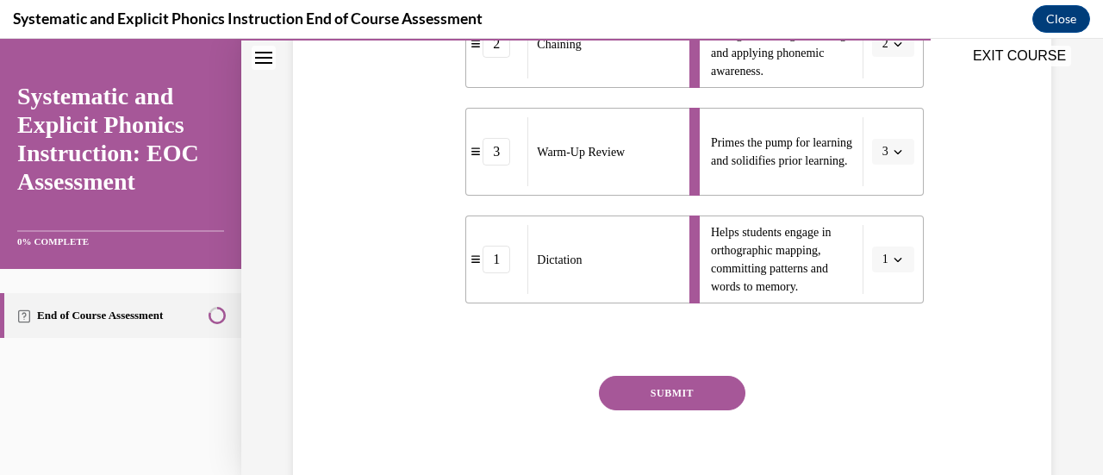
click at [708, 389] on button "SUBMIT" at bounding box center [672, 393] width 146 height 34
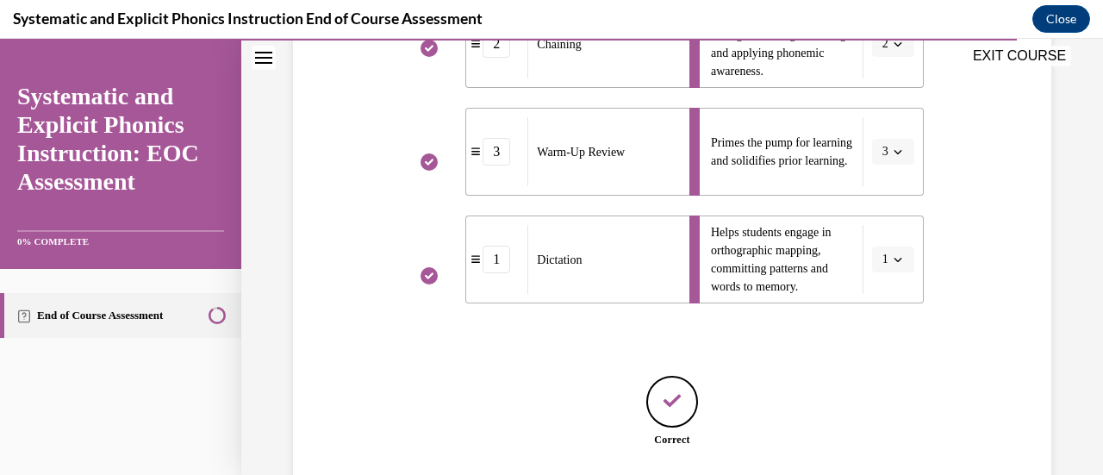
scroll to position [695, 0]
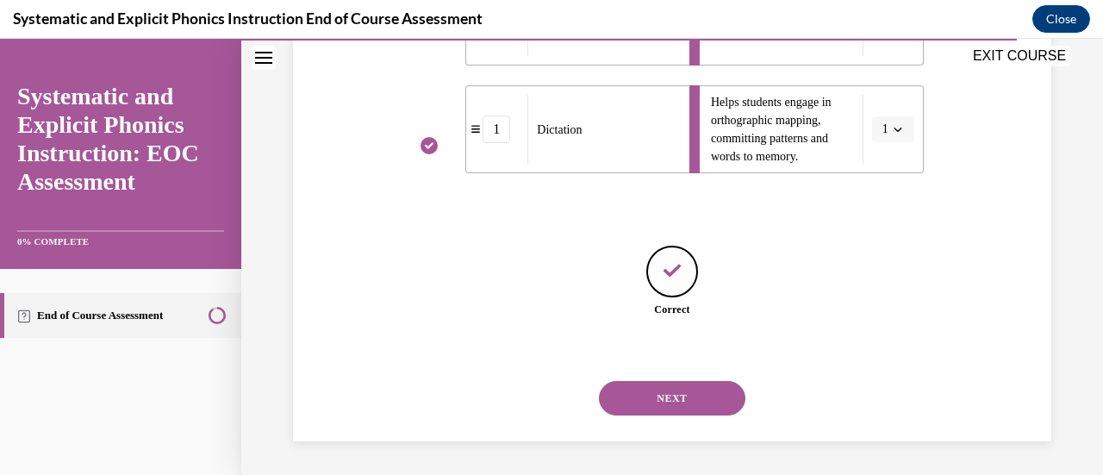
click at [710, 407] on button "NEXT" at bounding box center [672, 398] width 146 height 34
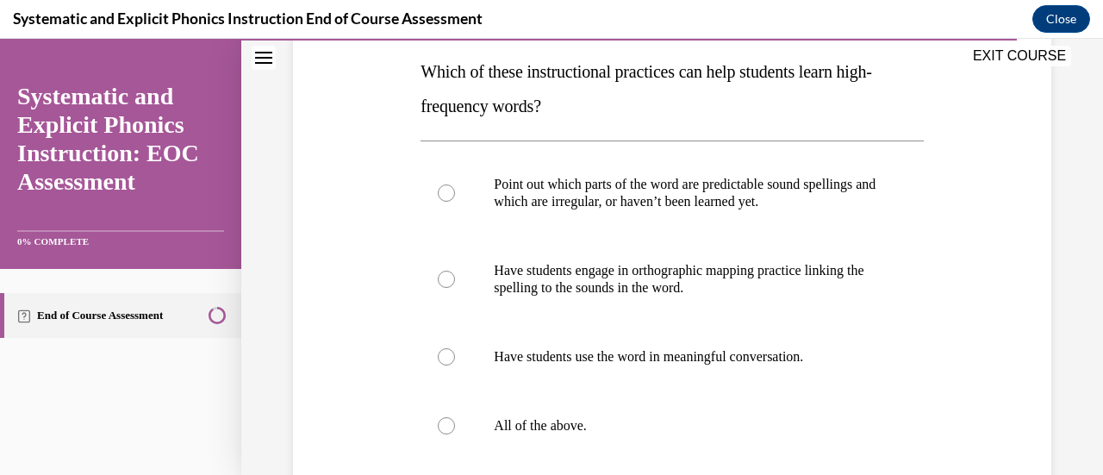
scroll to position [276, 0]
click at [668, 428] on p "All of the above." at bounding box center [687, 423] width 386 height 17
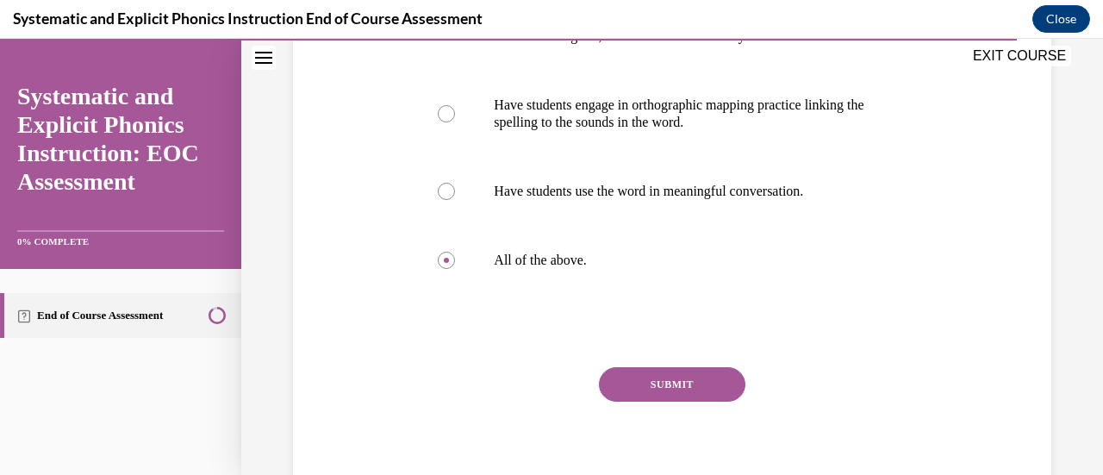
scroll to position [455, 0]
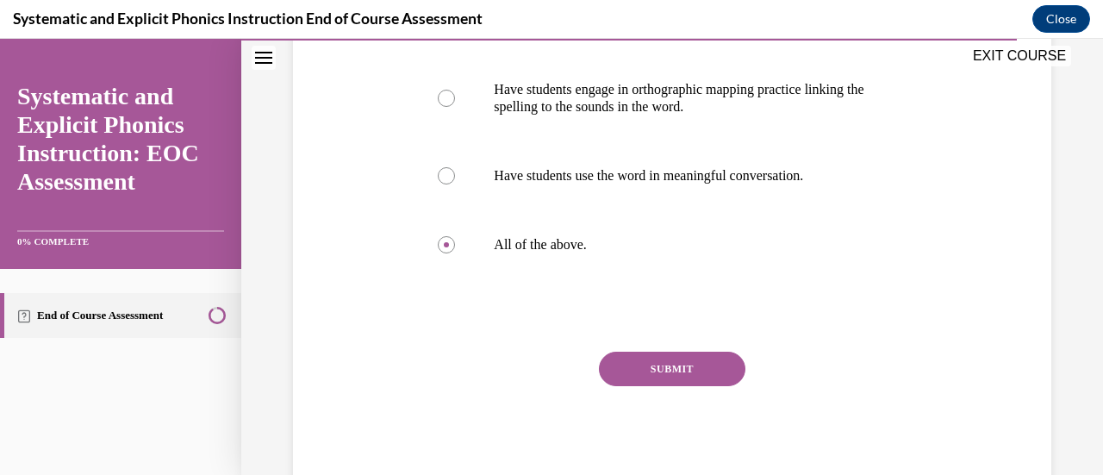
click at [694, 370] on button "SUBMIT" at bounding box center [672, 368] width 146 height 34
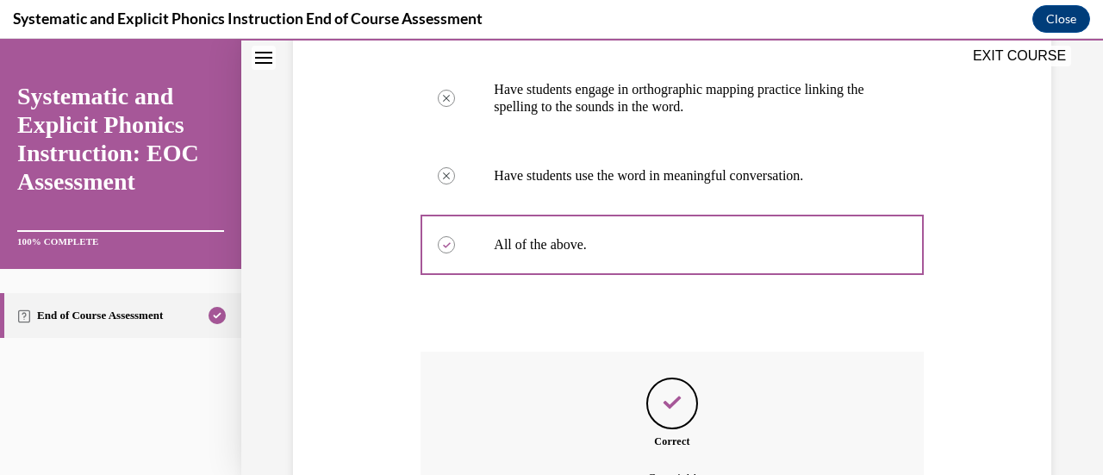
scroll to position [646, 0]
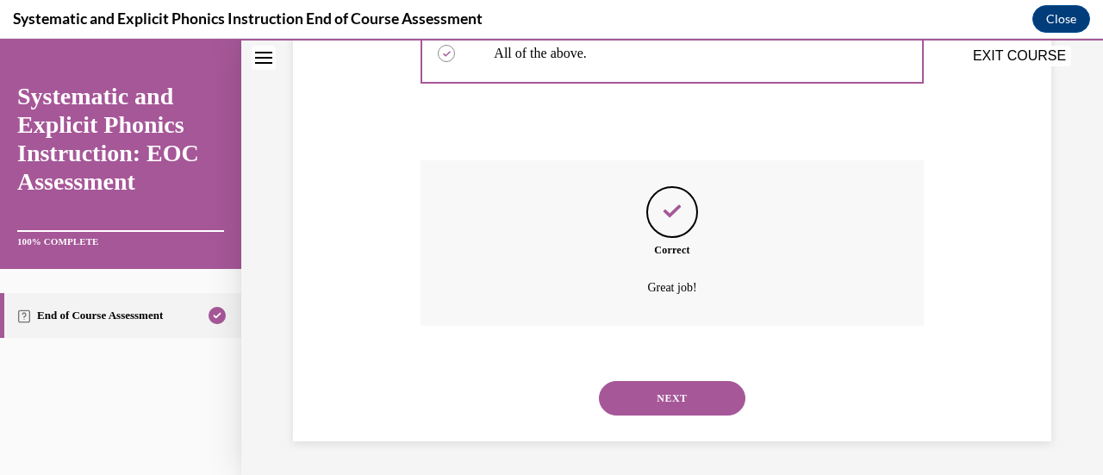
click at [725, 399] on button "NEXT" at bounding box center [672, 398] width 146 height 34
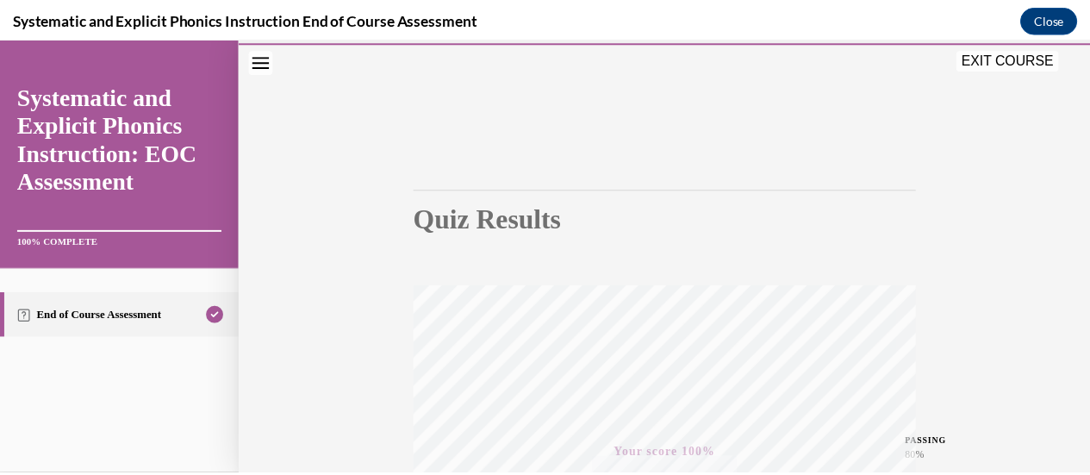
scroll to position [47, 0]
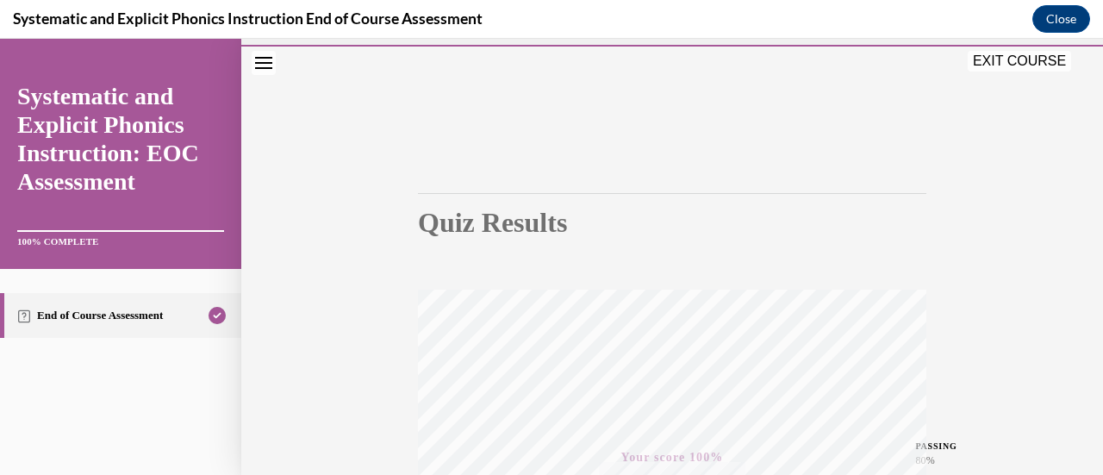
click at [1033, 71] on button "EXIT COURSE" at bounding box center [1018, 61] width 103 height 21
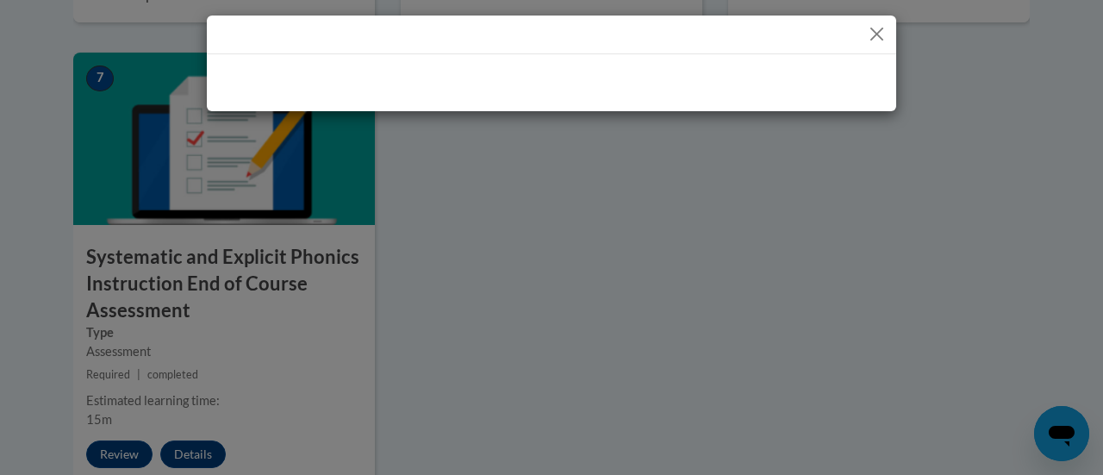
drag, startPoint x: 1102, startPoint y: 336, endPoint x: 1102, endPoint y: 369, distance: 32.7
click at [1089, 369] on div at bounding box center [551, 237] width 1103 height 475
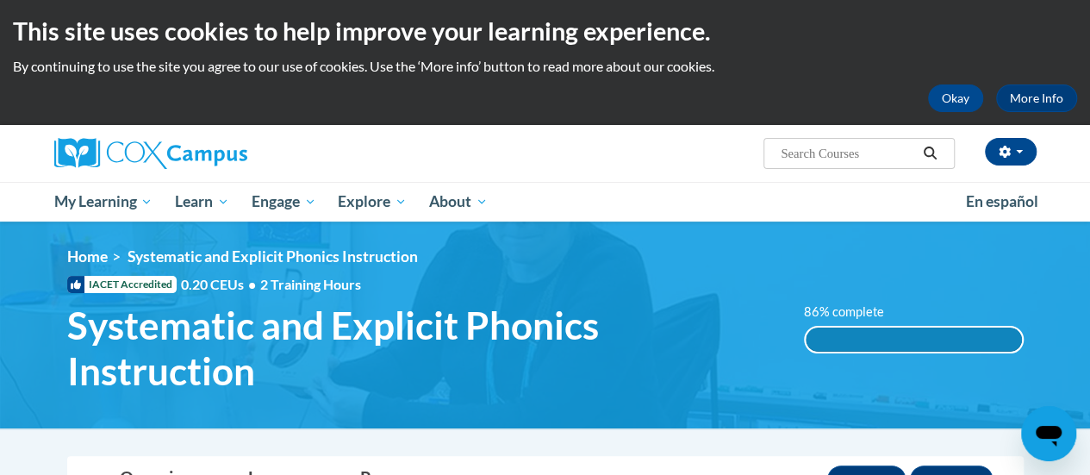
scroll to position [0, 0]
